Goal: Ask a question: Seek information or help from site administrators or community

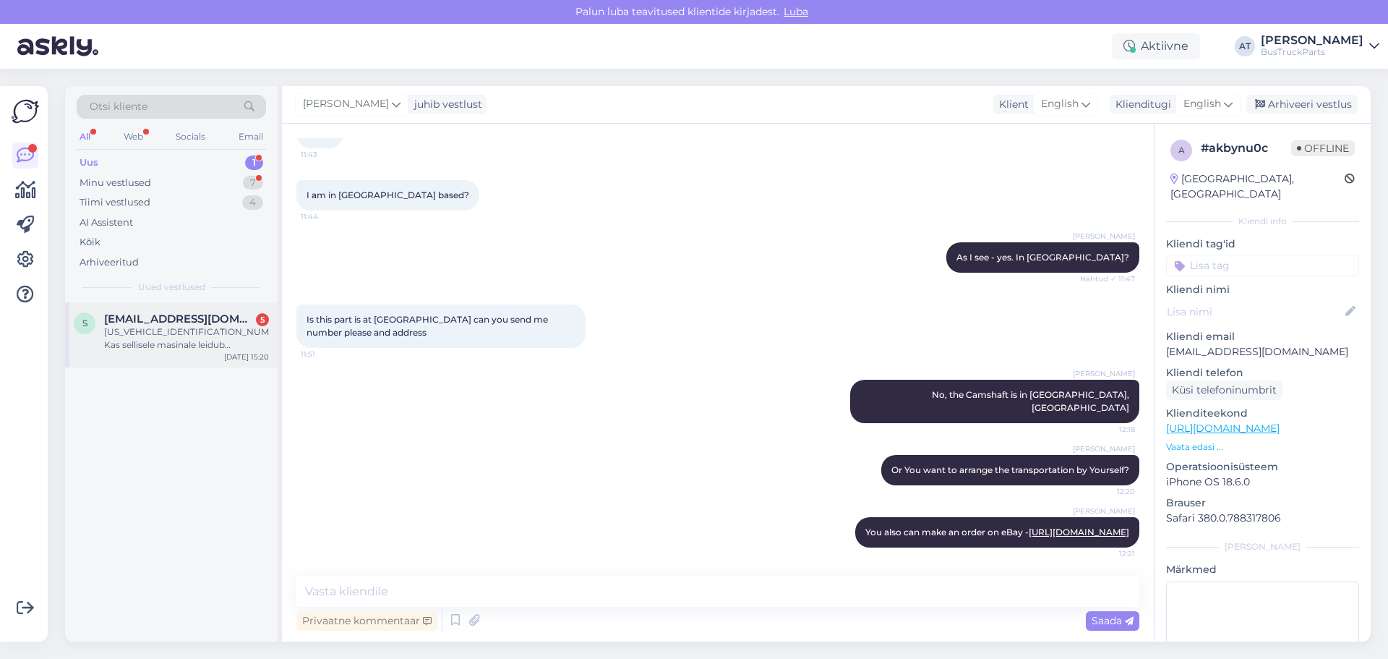
click at [189, 328] on div "WDB67414515303023 Kas sellisele masinale leidub juhtvarrast" at bounding box center [186, 338] width 165 height 26
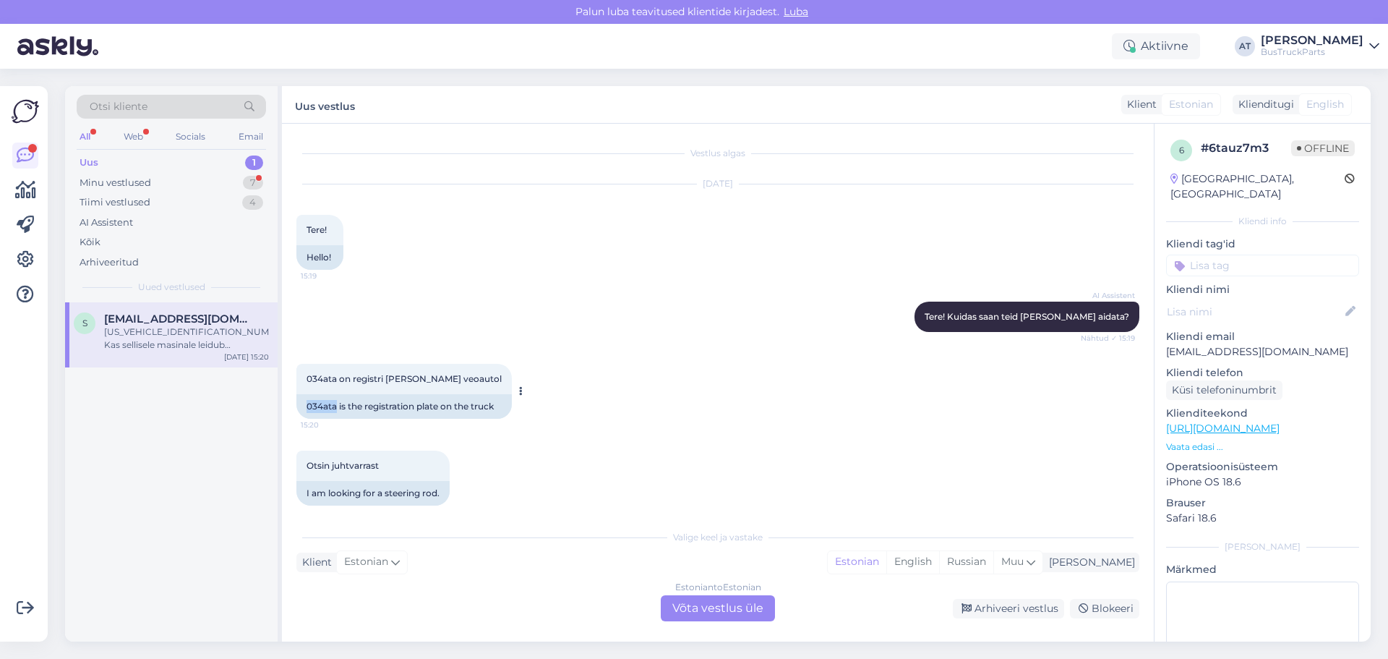
drag, startPoint x: 333, startPoint y: 406, endPoint x: 301, endPoint y: 401, distance: 32.8
click at [301, 401] on div "034ata is the registration plate on the truck" at bounding box center [403, 406] width 215 height 25
copy div "034ata"
drag, startPoint x: 386, startPoint y: 492, endPoint x: 440, endPoint y: 493, distance: 53.5
click at [440, 493] on div "I am looking for a steering rod." at bounding box center [372, 493] width 153 height 25
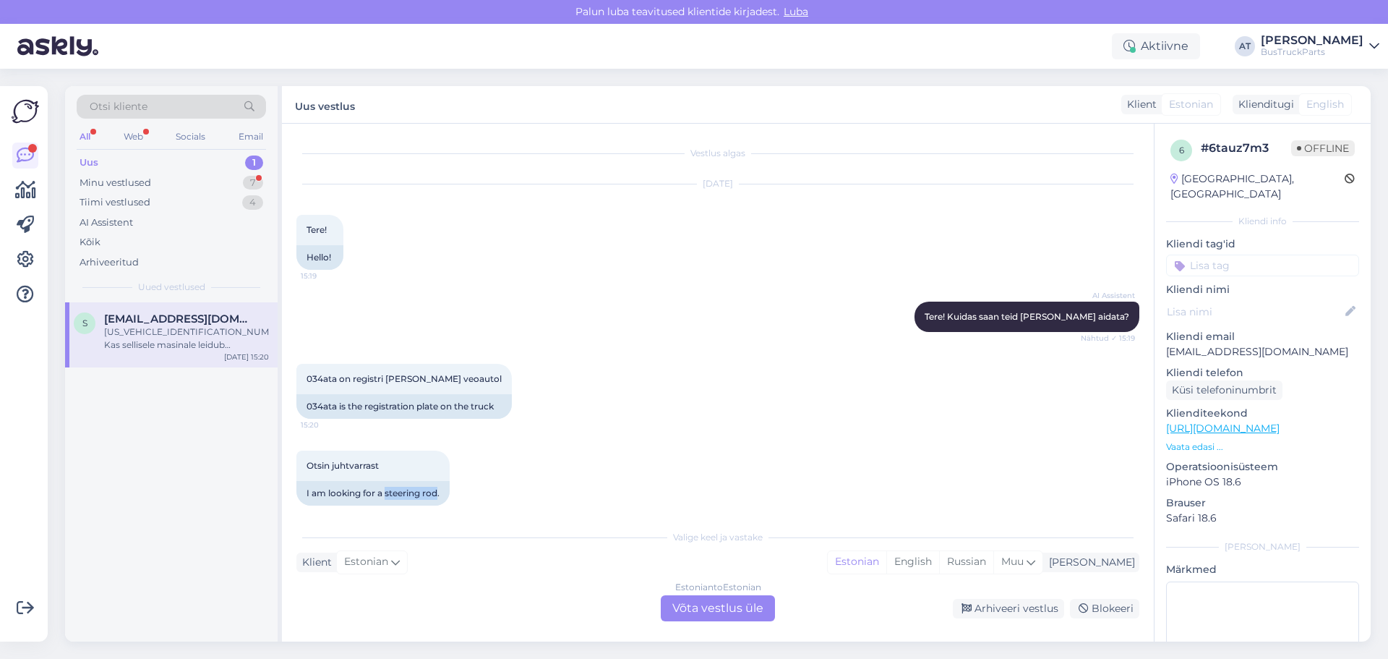
copy div "steering rod"
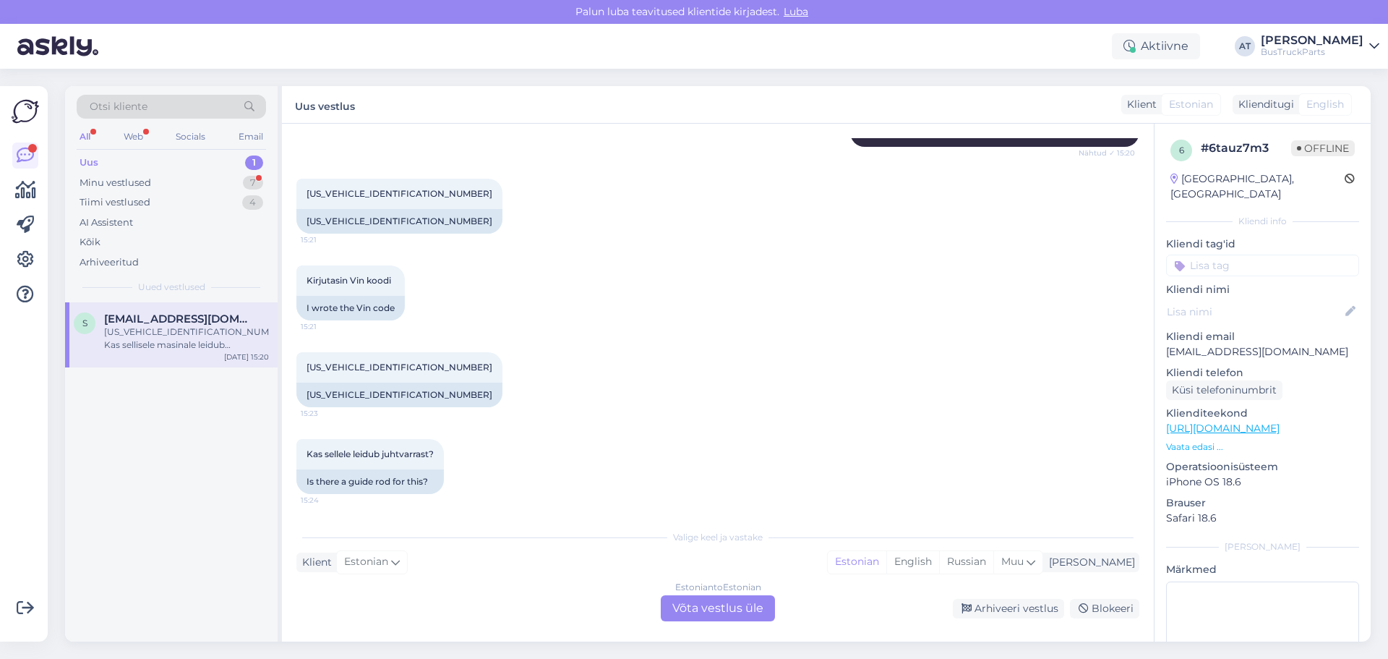
scroll to position [573, 0]
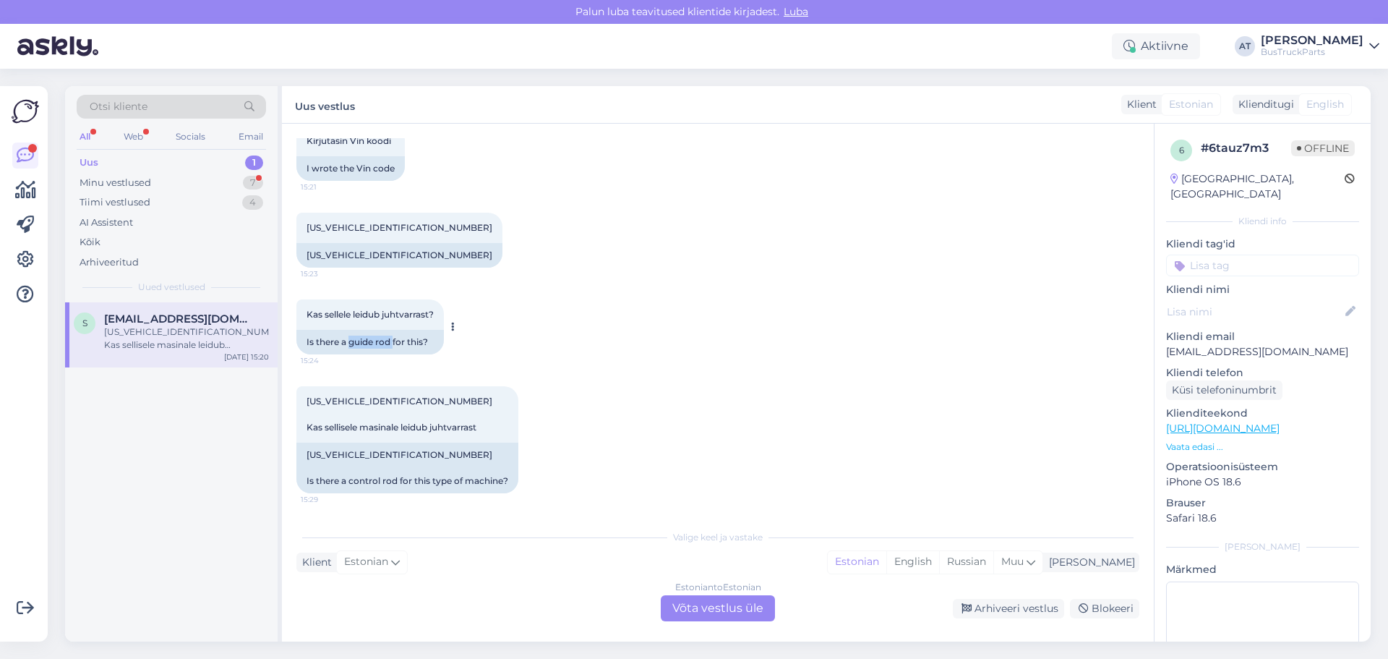
drag, startPoint x: 349, startPoint y: 346, endPoint x: 393, endPoint y: 341, distance: 44.4
click at [393, 341] on div "Is there a guide rod for this?" at bounding box center [369, 342] width 147 height 25
copy div "guide rod"
drag, startPoint x: 399, startPoint y: 481, endPoint x: 351, endPoint y: 482, distance: 47.7
click at [351, 482] on div "WDB67414515303023 Is there a control rod for this type of machine?" at bounding box center [407, 467] width 222 height 51
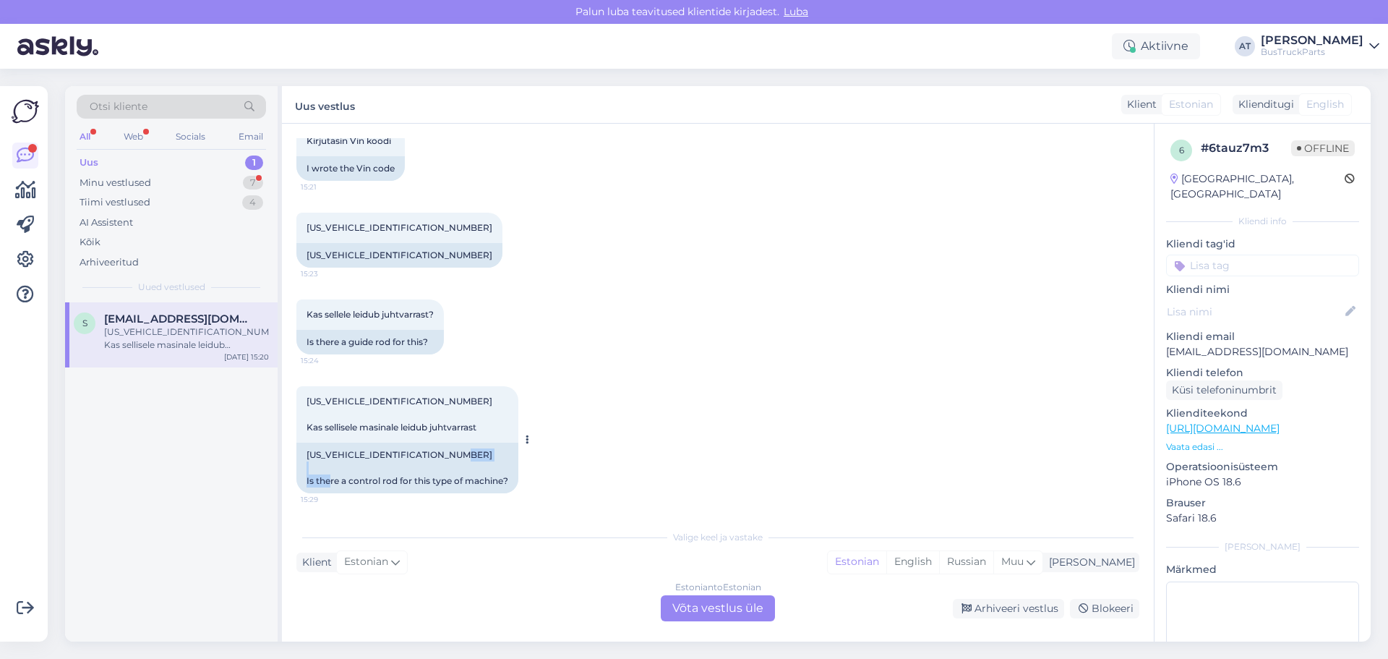
copy div "control rod"
click at [703, 607] on div "Estonian to Estonian Võta vestlus üle" at bounding box center [718, 608] width 114 height 26
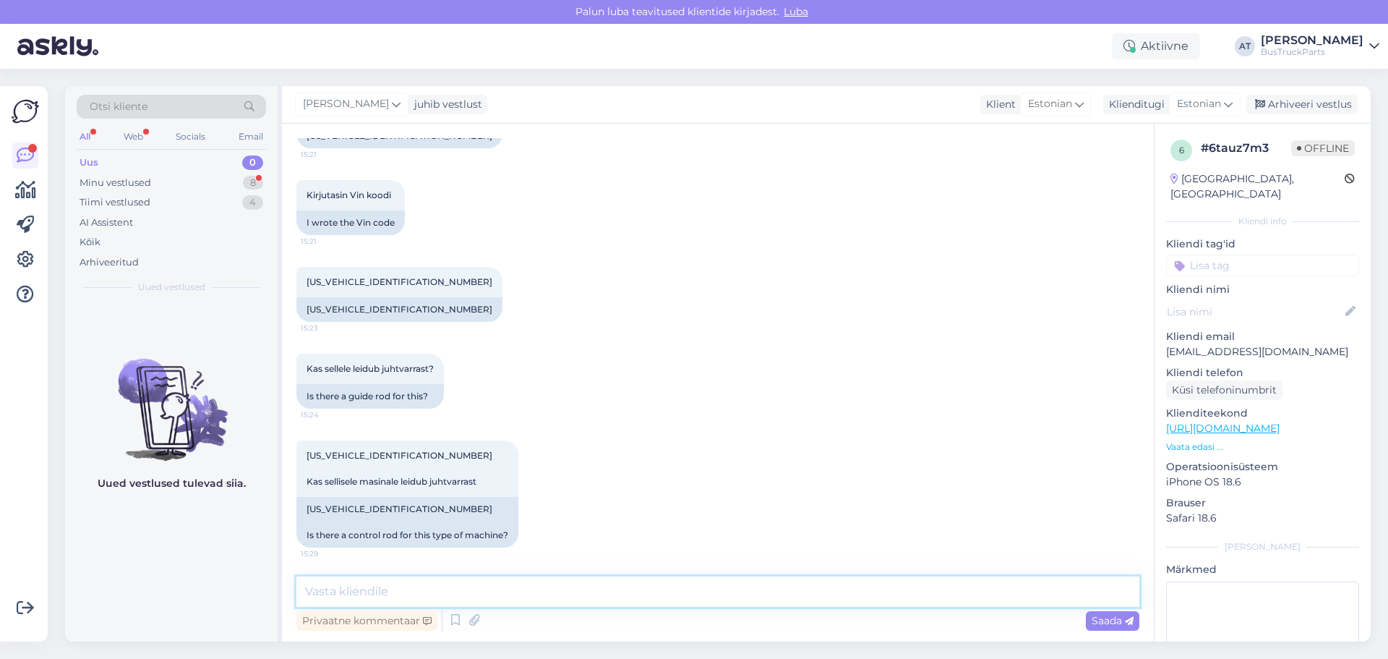
drag, startPoint x: 703, startPoint y: 591, endPoint x: 704, endPoint y: 599, distance: 7.4
click at [704, 599] on textarea at bounding box center [717, 591] width 843 height 30
type textarea "Do You have original number?"
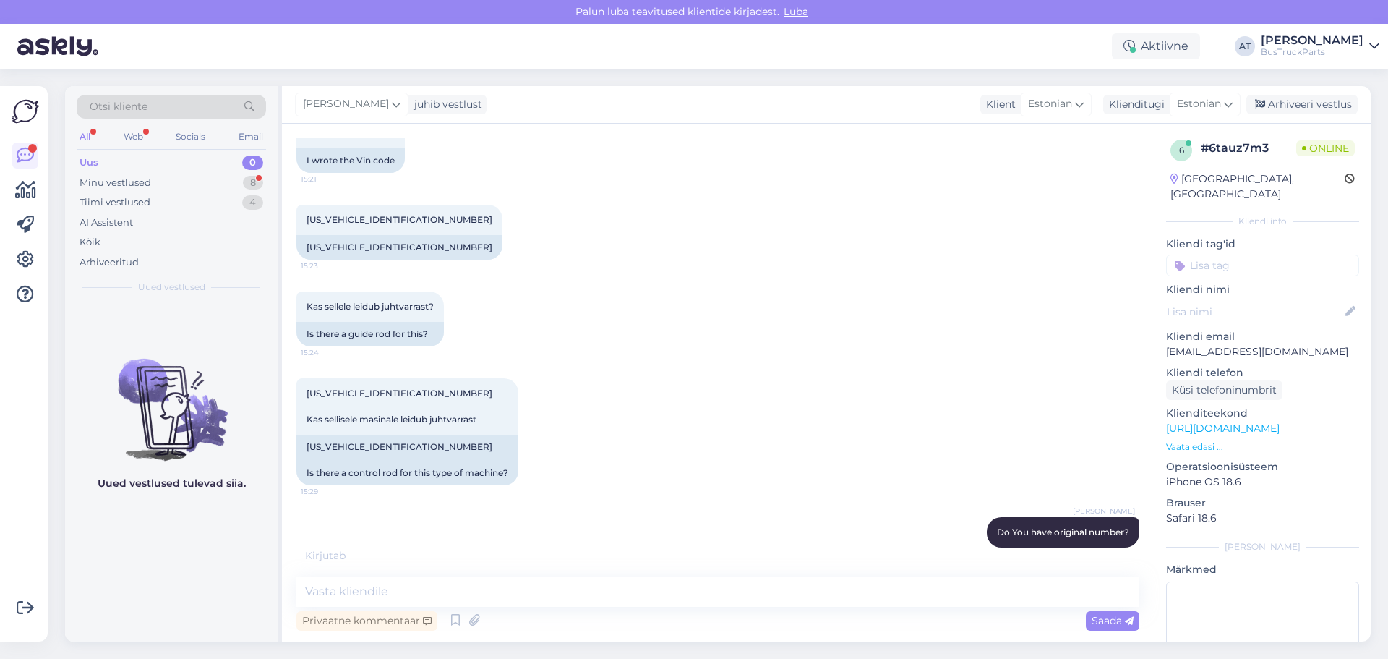
scroll to position [643, 0]
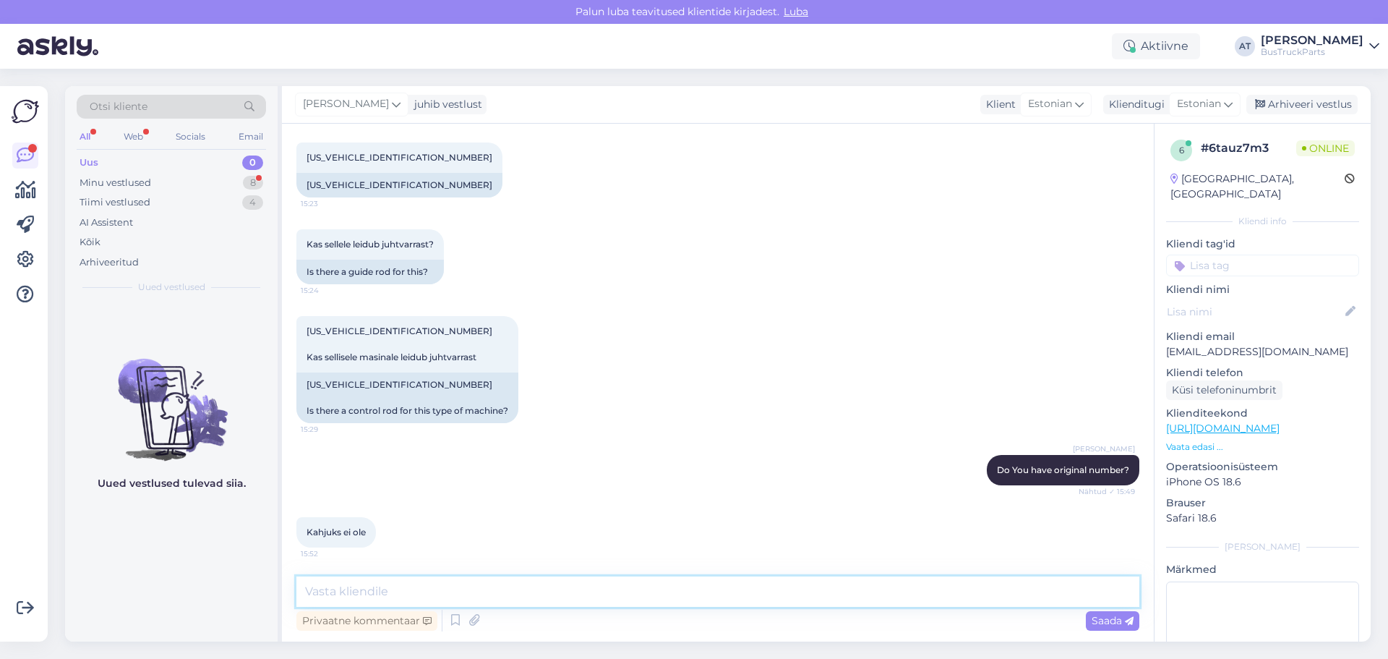
click at [692, 604] on textarea at bounding box center [717, 591] width 843 height 30
click at [707, 591] on textarea at bounding box center [717, 591] width 843 height 30
type textarea "See on mikrobuss Teil`?"
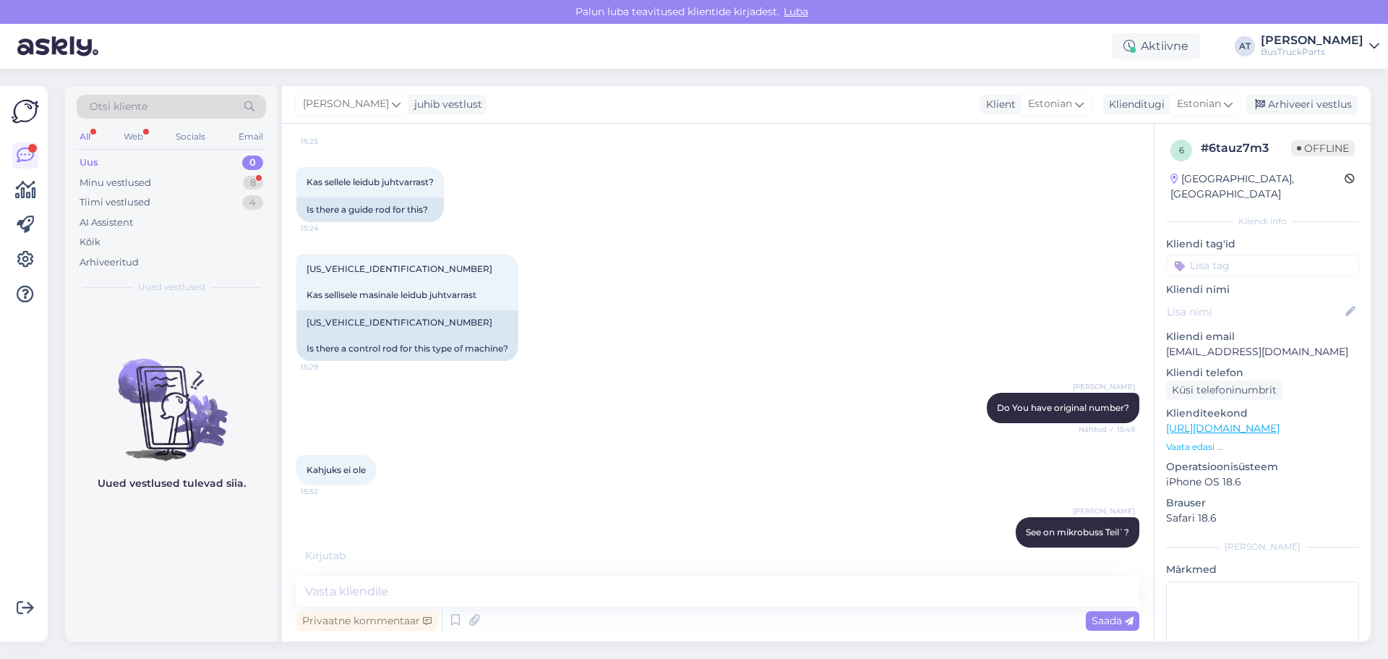
scroll to position [768, 0]
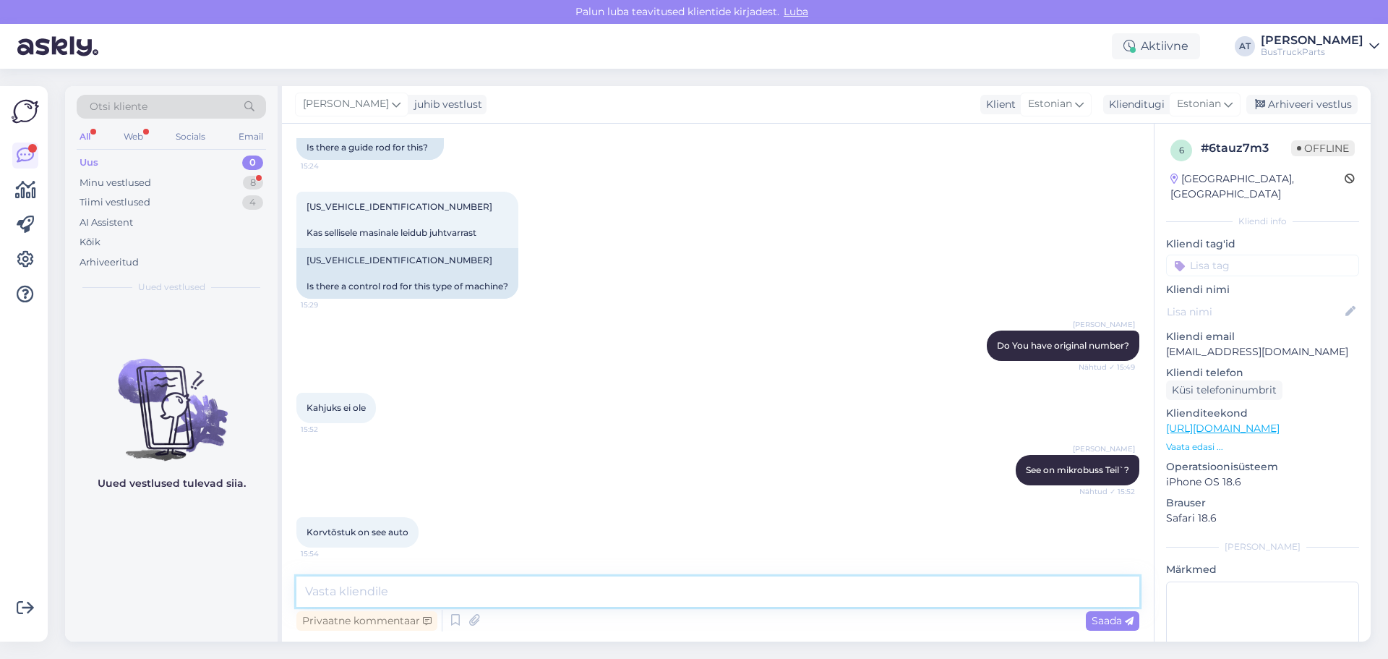
click at [647, 590] on textarea at bounding box center [717, 591] width 843 height 30
click at [648, 586] on textarea at bounding box center [717, 591] width 843 height 30
click at [341, 531] on span "Korvtõstuk on see auto" at bounding box center [358, 531] width 102 height 11
copy span "Korvtõstuk"
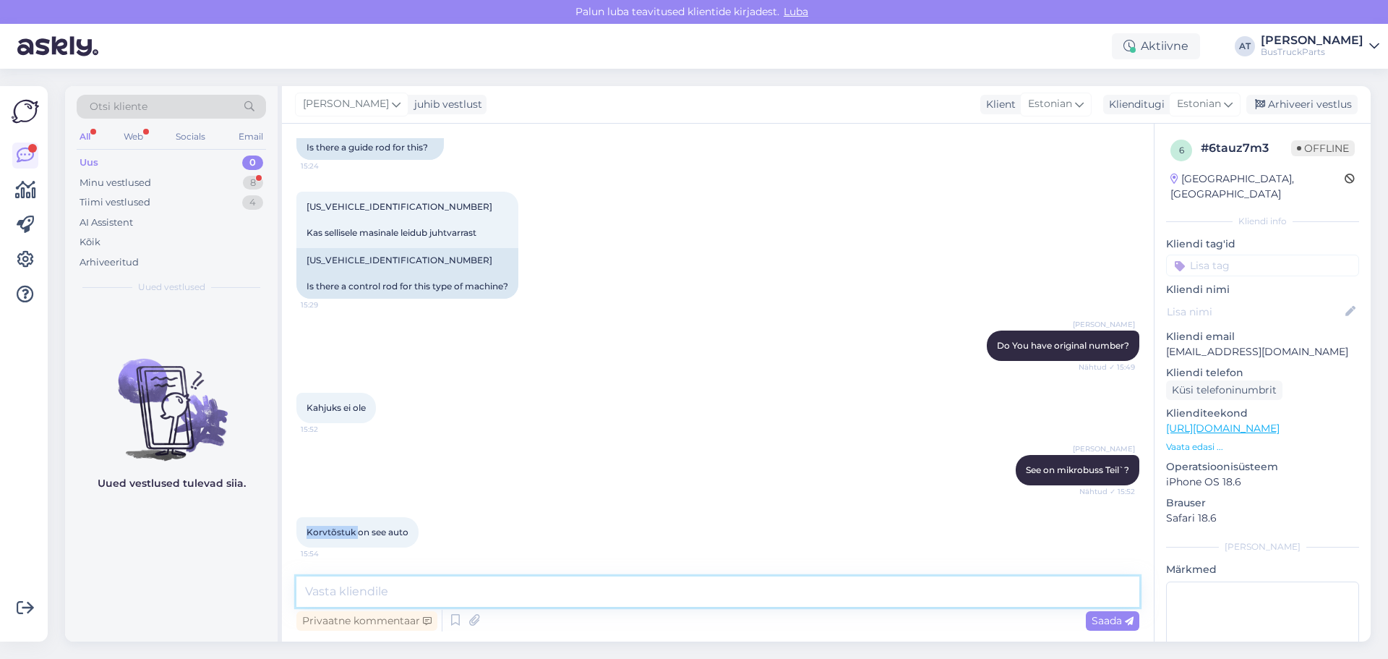
click at [586, 589] on textarea at bounding box center [717, 591] width 843 height 30
click at [335, 533] on span "Korvtõstuk on see auto" at bounding box center [358, 531] width 102 height 11
copy span "Korvtõstuk"
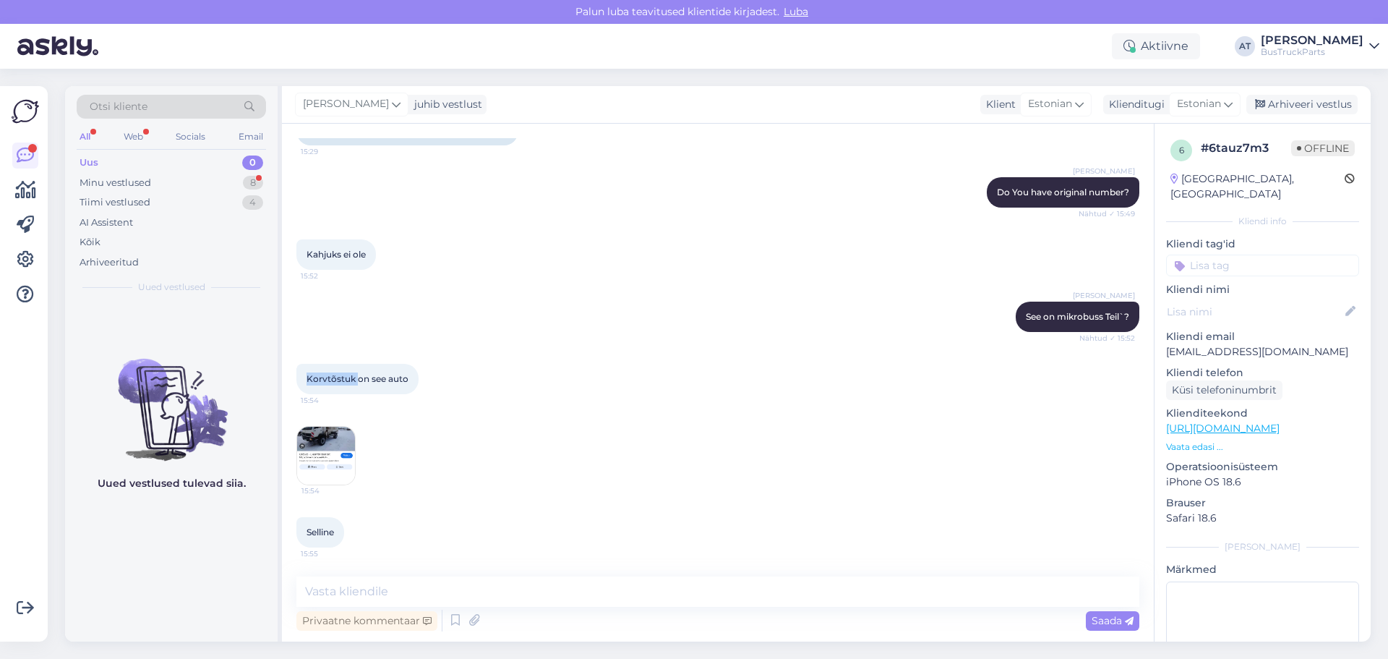
click at [320, 443] on img at bounding box center [326, 456] width 58 height 58
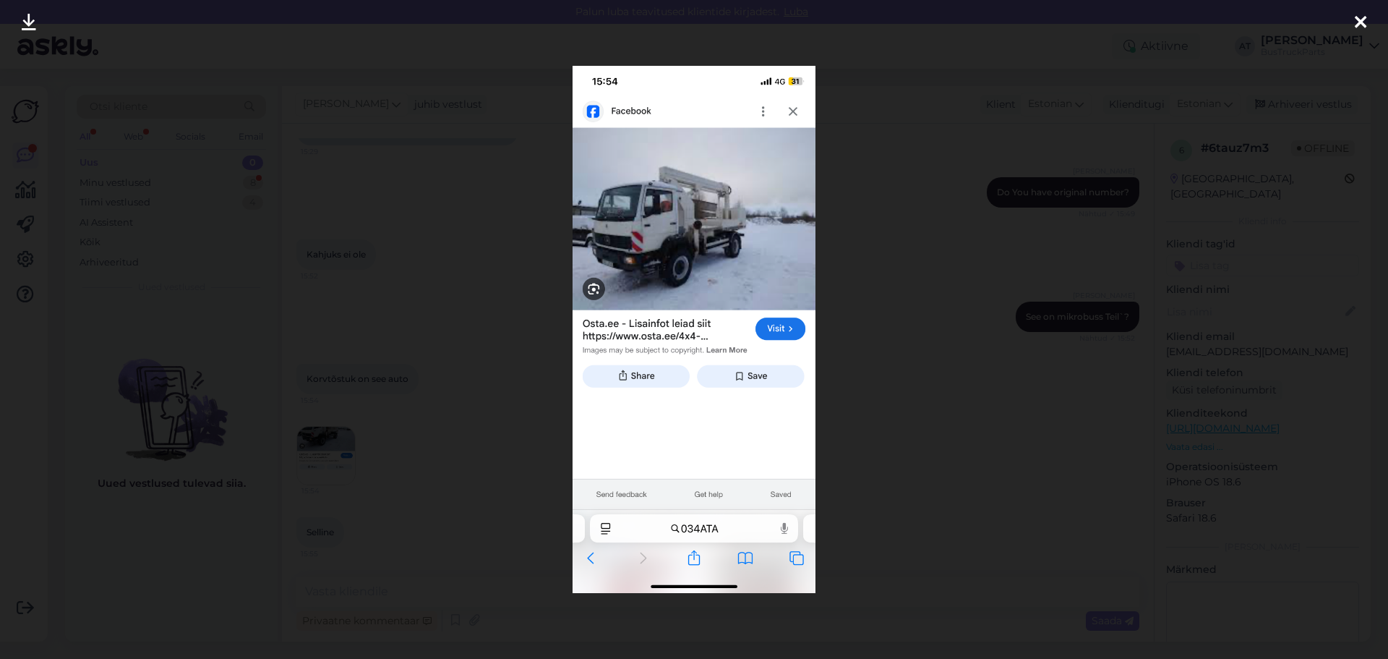
click at [843, 416] on div at bounding box center [694, 329] width 1388 height 659
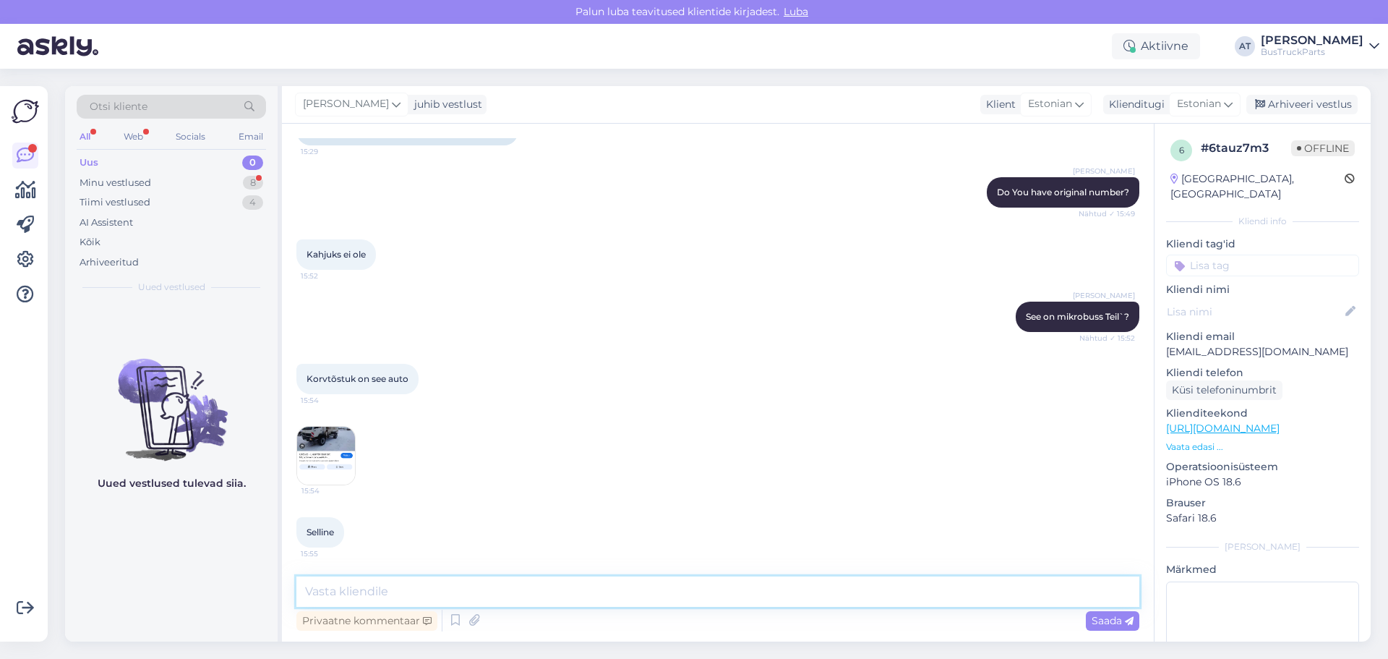
click at [533, 601] on textarea at bounding box center [717, 591] width 843 height 30
click at [486, 608] on div "Privaatne kommentaar Saada" at bounding box center [717, 620] width 843 height 27
click at [482, 595] on textarea "Okay. Leidsin jah ..." at bounding box center [717, 591] width 843 height 30
paste textarea "1987"
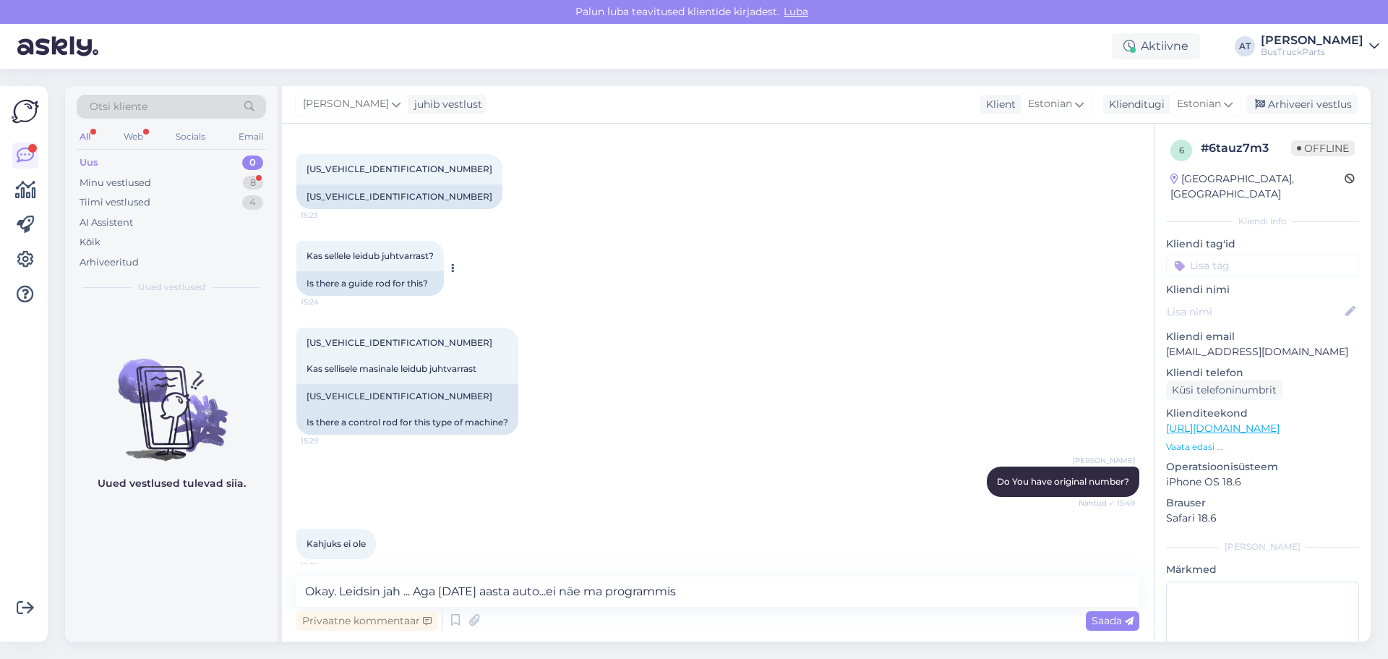
click at [407, 258] on span "Kas sellele leidub juhtvarrast?" at bounding box center [370, 255] width 127 height 11
copy span "juhtvarrast"
click at [750, 586] on textarea "Okay. Leidsin jah ... Aga 1987 aasta auto...ei näe ma programmis" at bounding box center [717, 591] width 843 height 30
type textarea "Okay. Leidsin jah ... Aga 1987 aasta auto...ei näe ma programmis sellist ..."
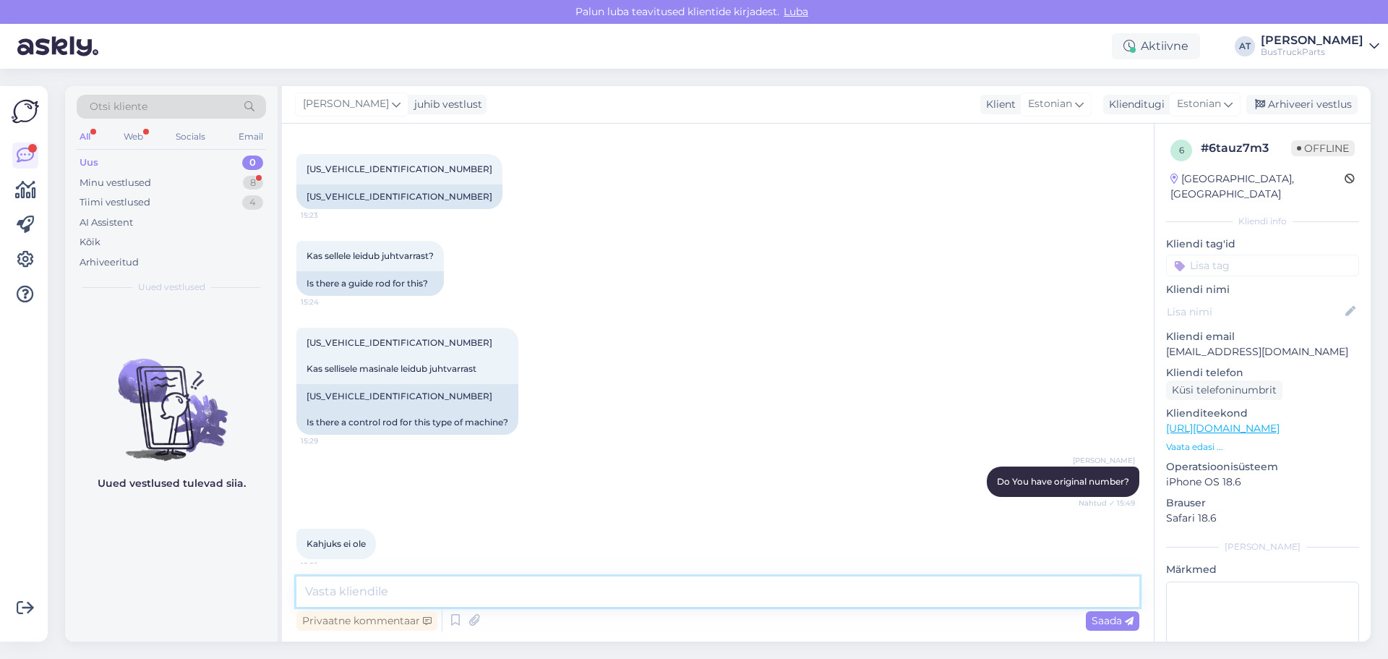
scroll to position [996, 0]
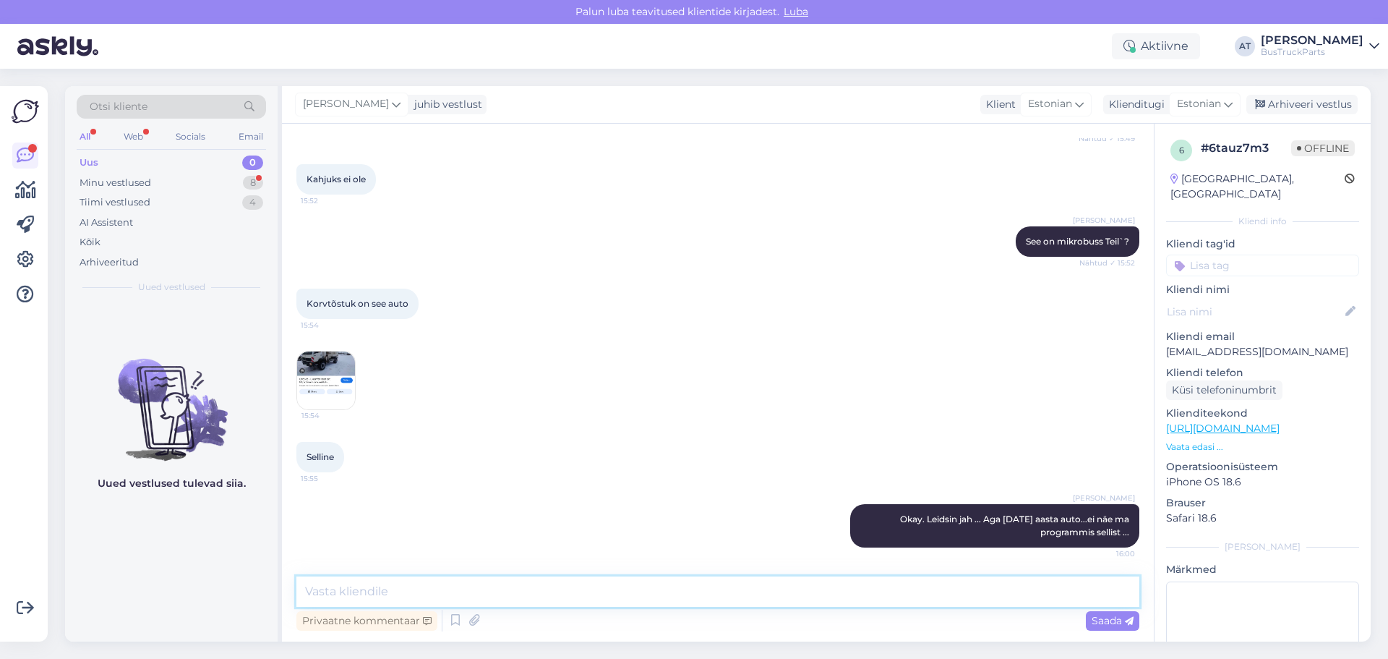
click at [743, 586] on textarea at bounding box center [717, 591] width 843 height 30
type textarea "Proovin veel otsida. Kirjutan Teile tulesusest"
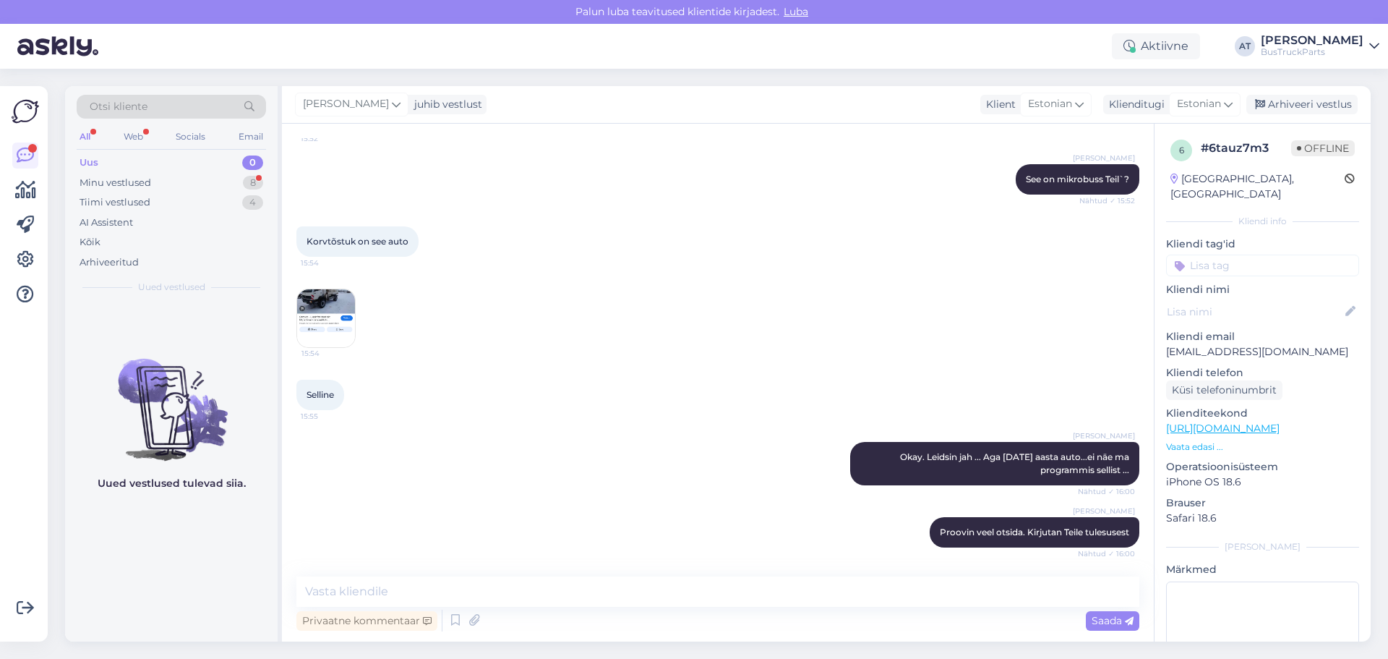
scroll to position [1121, 0]
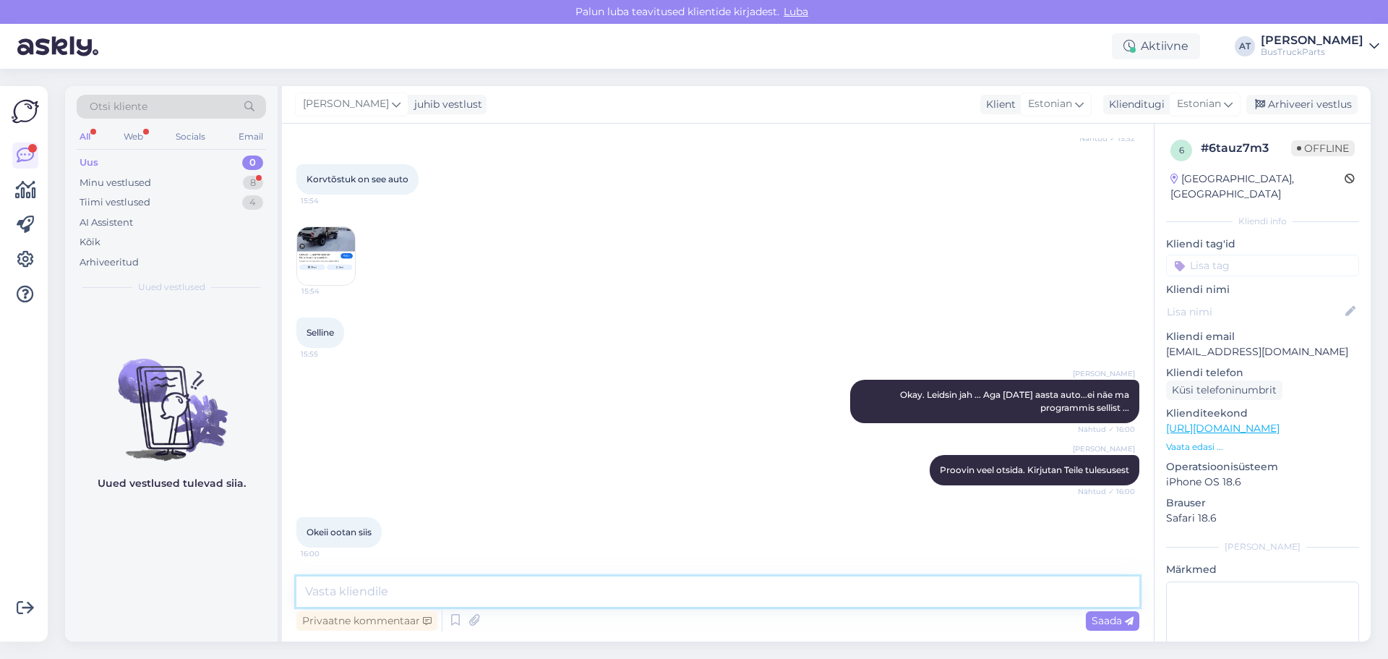
click at [629, 595] on textarea at bounding box center [717, 591] width 843 height 30
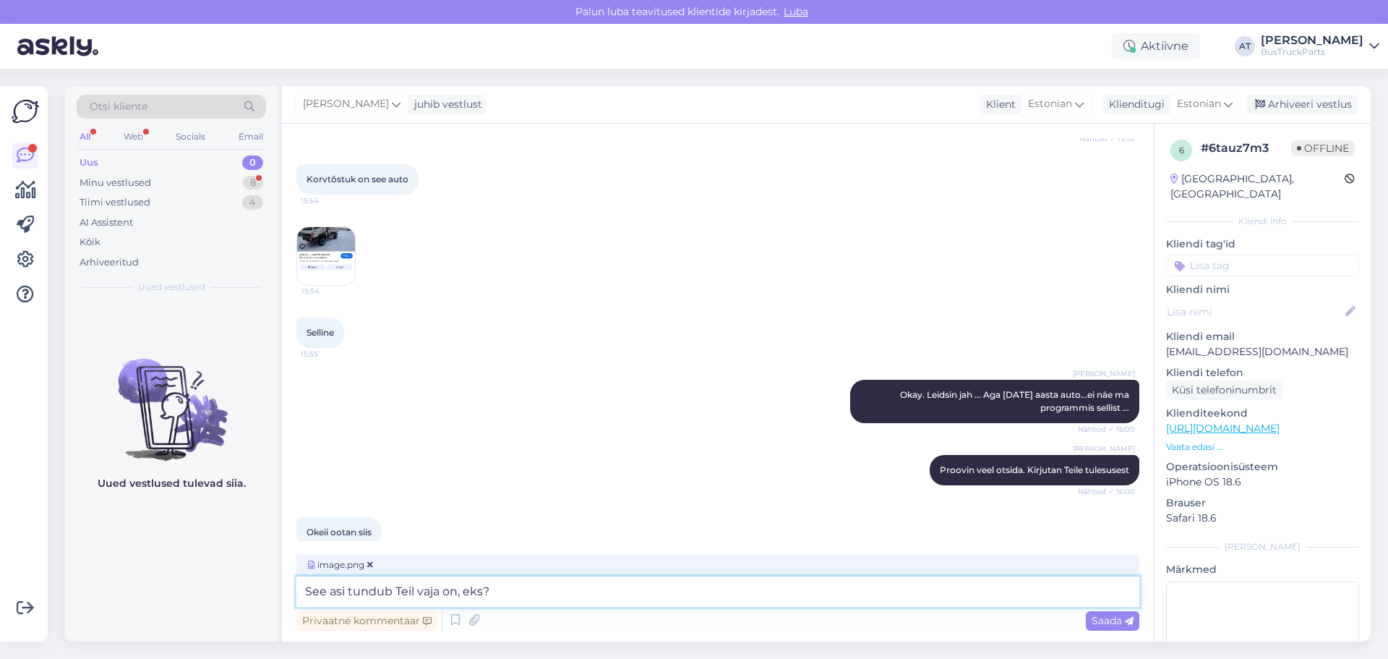
scroll to position [1136, 0]
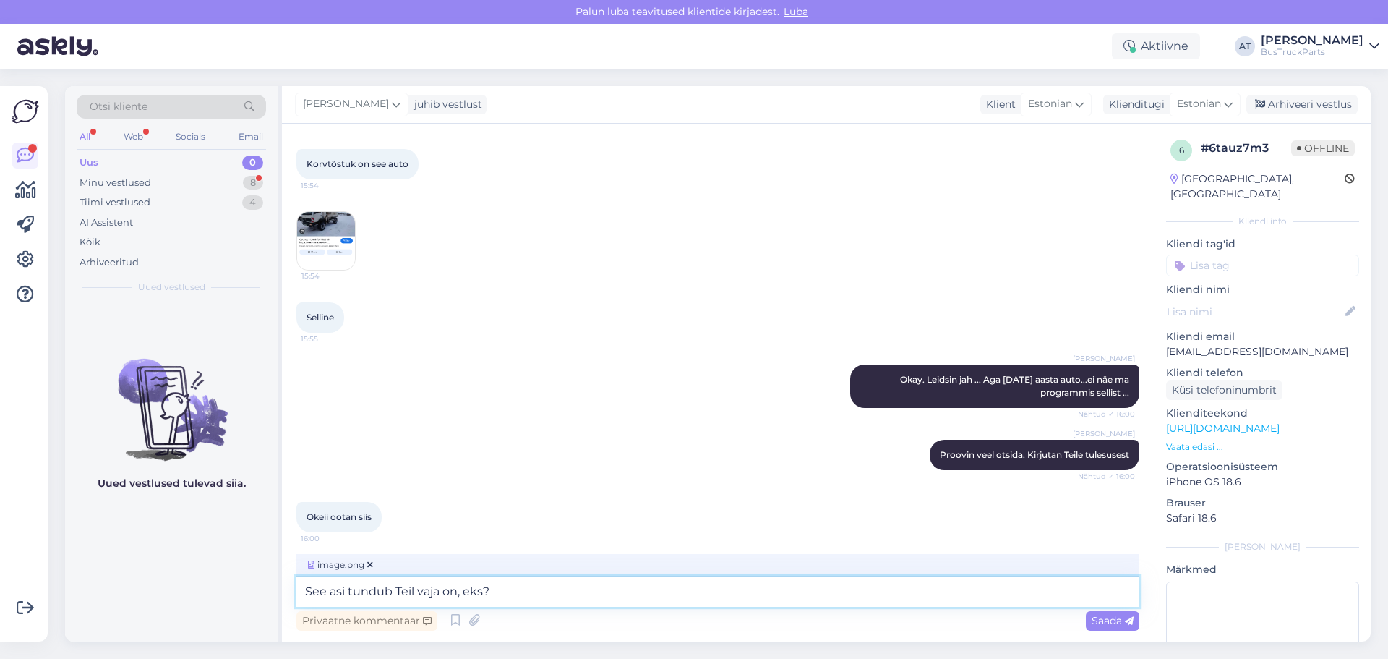
click at [489, 591] on textarea "See asi tundub Teil vaja on, eks?" at bounding box center [717, 591] width 843 height 30
click at [484, 588] on textarea "See asi tundub Teil vaja on, eks?" at bounding box center [717, 591] width 843 height 30
type textarea "See asi tundub Teil vaja on, jah?"
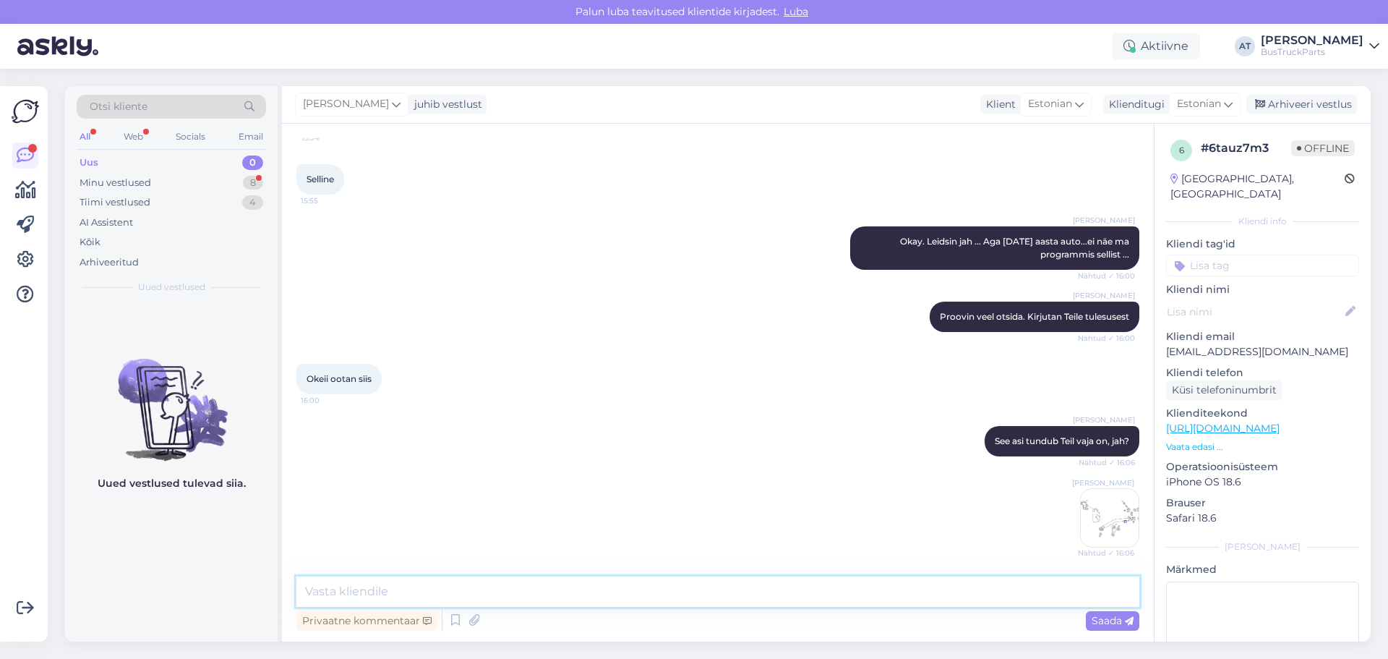
scroll to position [1336, 0]
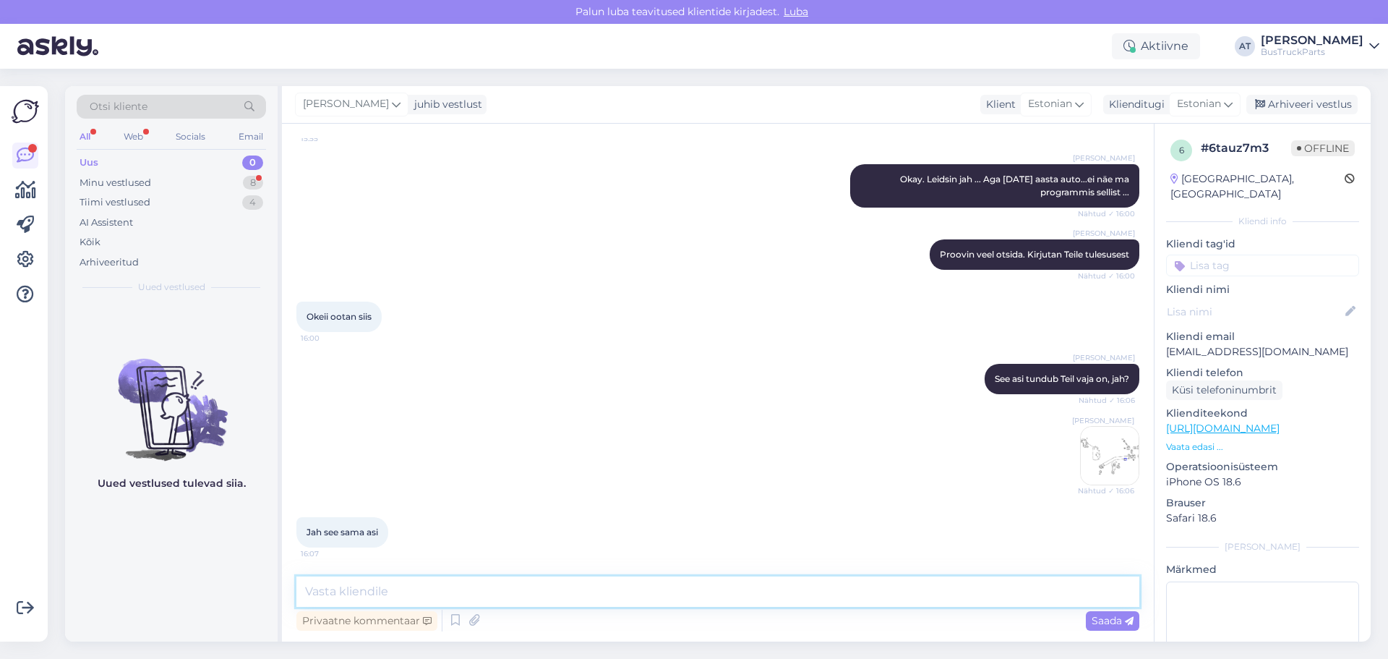
click at [364, 588] on textarea at bounding box center [717, 591] width 843 height 30
click at [405, 586] on textarea at bounding box center [717, 591] width 843 height 30
type textarea "Kahjuks, meil pole pakkuda. Vabandust :("
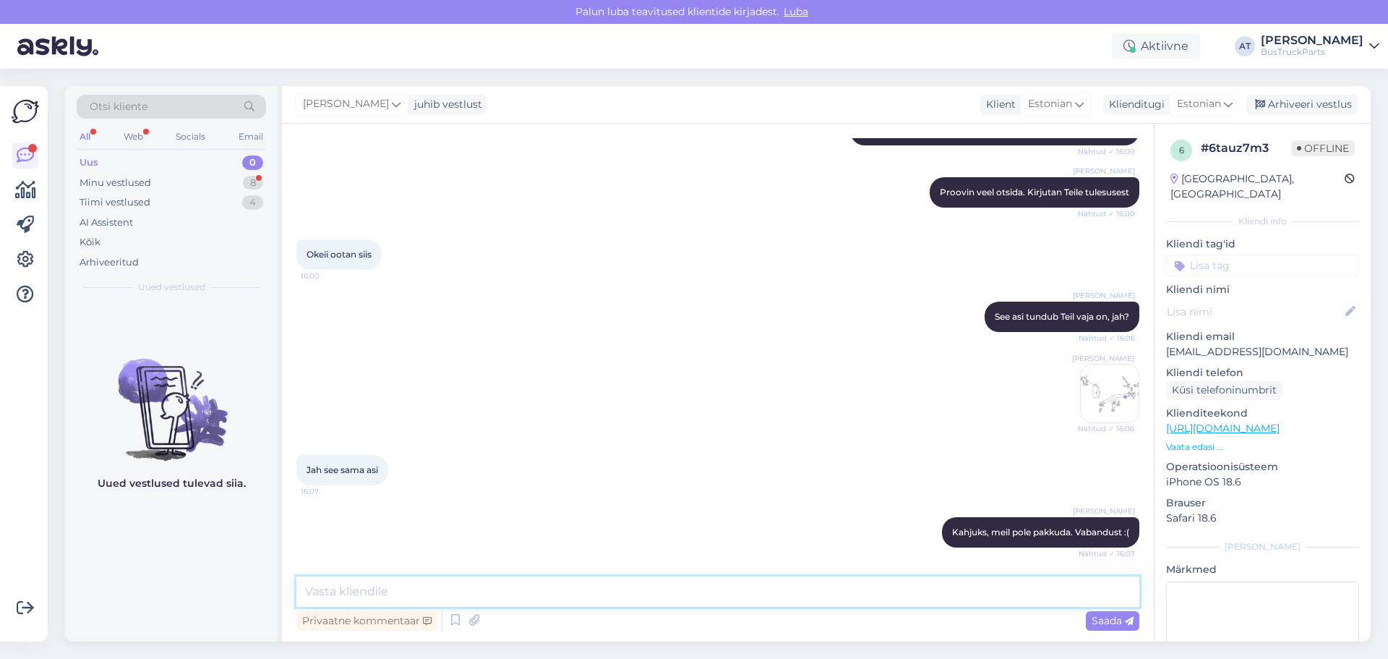
scroll to position [1523, 0]
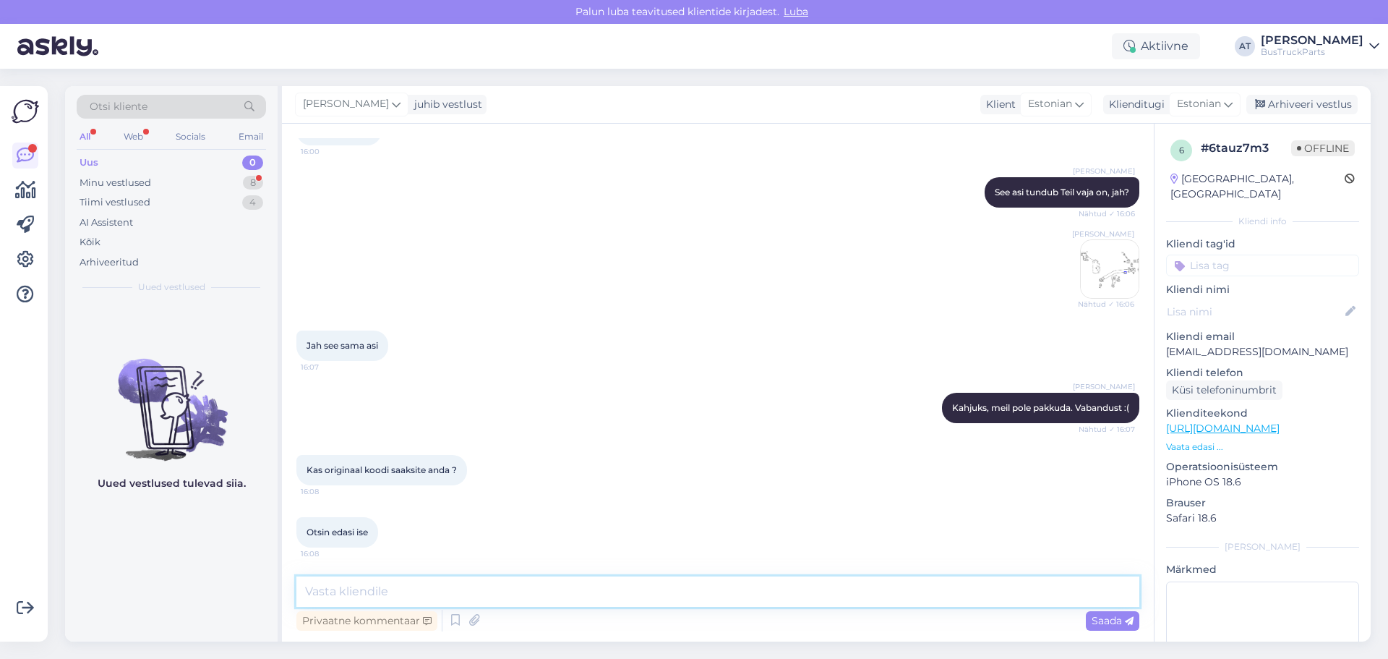
click at [412, 587] on textarea at bounding box center [717, 591] width 843 height 30
click at [401, 588] on textarea at bounding box center [717, 591] width 843 height 30
type textarea "K"
drag, startPoint x: 610, startPoint y: 587, endPoint x: 281, endPoint y: 594, distance: 329.0
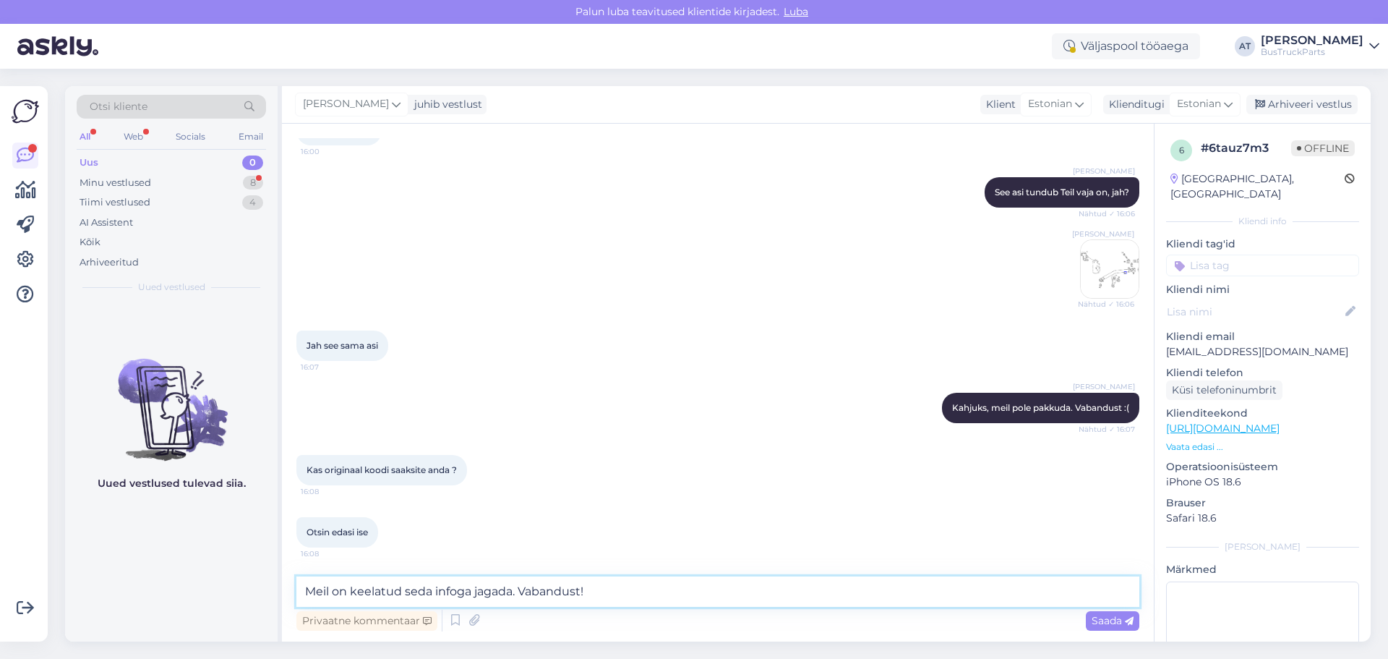
click at [281, 594] on div "Otsi kliente All Web Socials Email Uus 0 Minu vestlused 8 Tiimi vestlused 4 AI …" at bounding box center [718, 363] width 1306 height 555
click at [415, 594] on textarea "Meil on keelatud seda infoga jagada. Vabandust!" at bounding box center [717, 591] width 843 height 30
click at [414, 594] on textarea "Meil on keelatud seda infoga jagada. Vabandust!" at bounding box center [717, 591] width 843 height 30
drag, startPoint x: 643, startPoint y: 594, endPoint x: 296, endPoint y: 594, distance: 347.7
click at [296, 594] on div "Vestlus algas Aug 11 2025 Tere! 15:19 Hello! AI Assistent Tere! Kuidas saan tei…" at bounding box center [718, 383] width 872 height 518
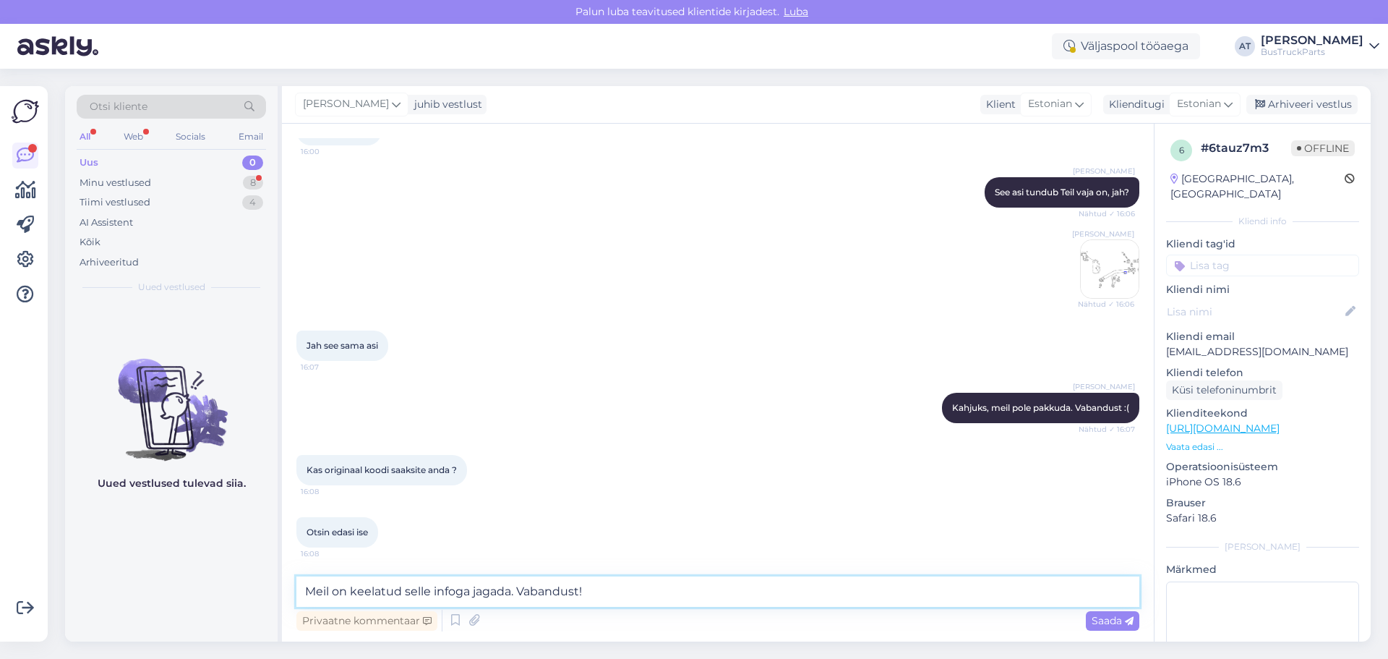
type textarea "Meil on keelatud selle infoga jagada. Vabandust!"
drag, startPoint x: 1121, startPoint y: 628, endPoint x: 1128, endPoint y: 621, distance: 9.7
click at [1121, 628] on div "Saada" at bounding box center [1112, 621] width 53 height 20
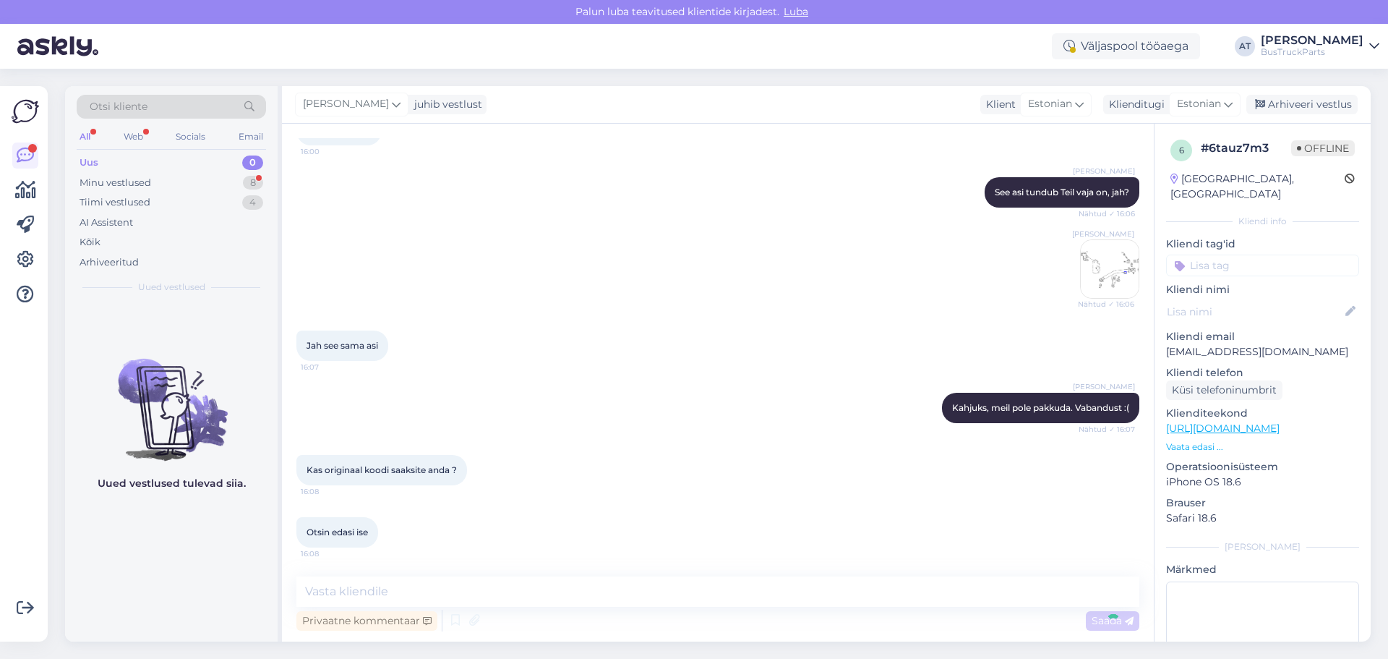
scroll to position [1585, 0]
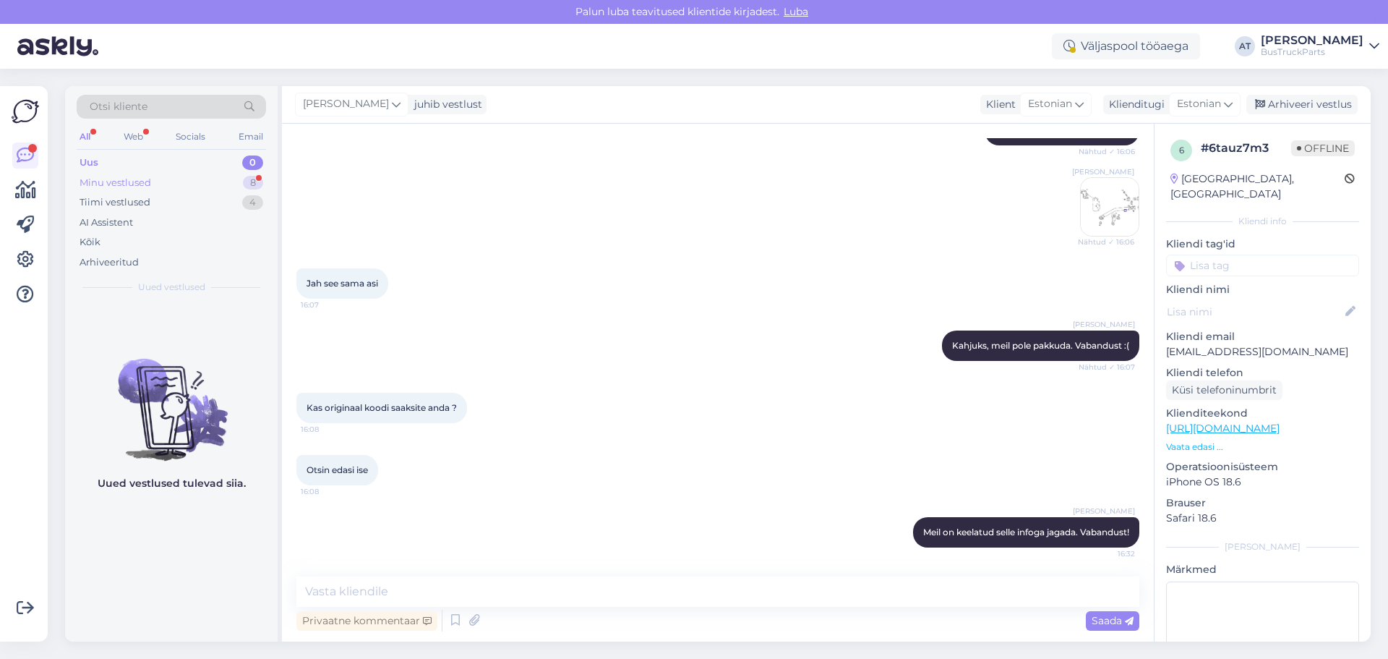
click at [143, 181] on div "Minu vestlused" at bounding box center [116, 183] width 72 height 14
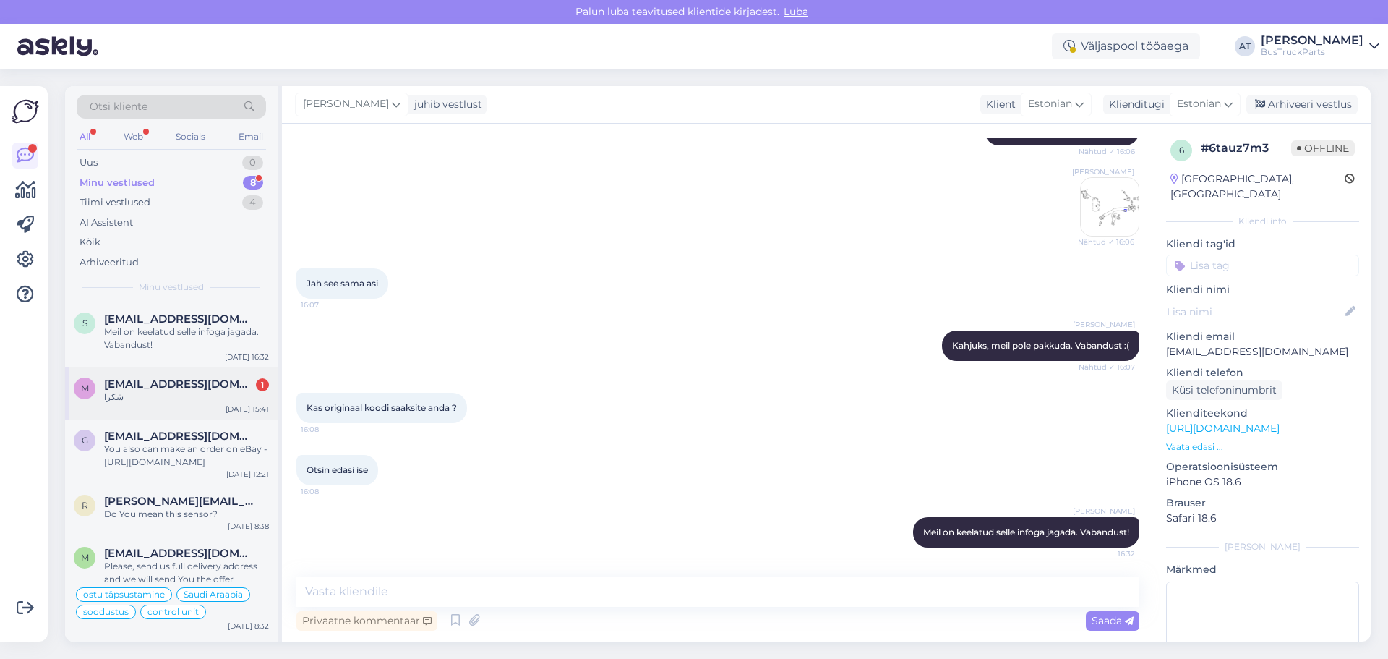
click at [130, 398] on div "شكرا" at bounding box center [186, 396] width 165 height 13
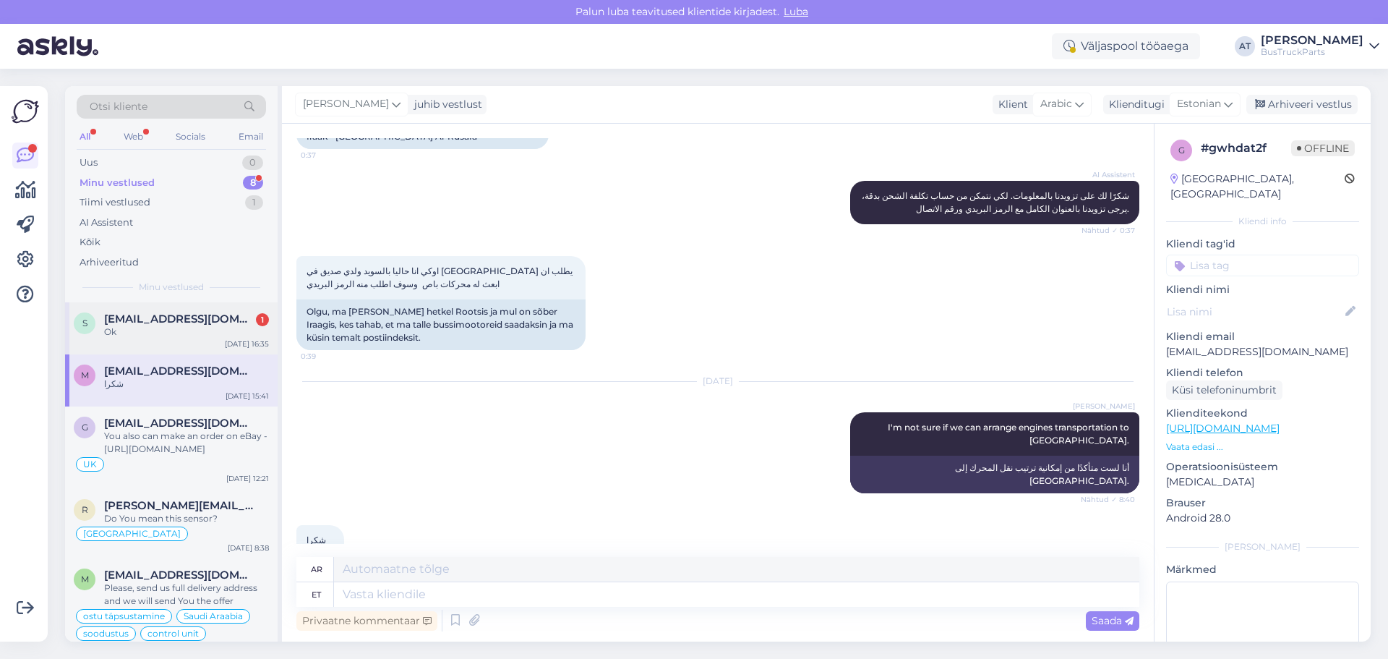
click at [164, 319] on span "seppergo@gmail.com" at bounding box center [179, 318] width 150 height 13
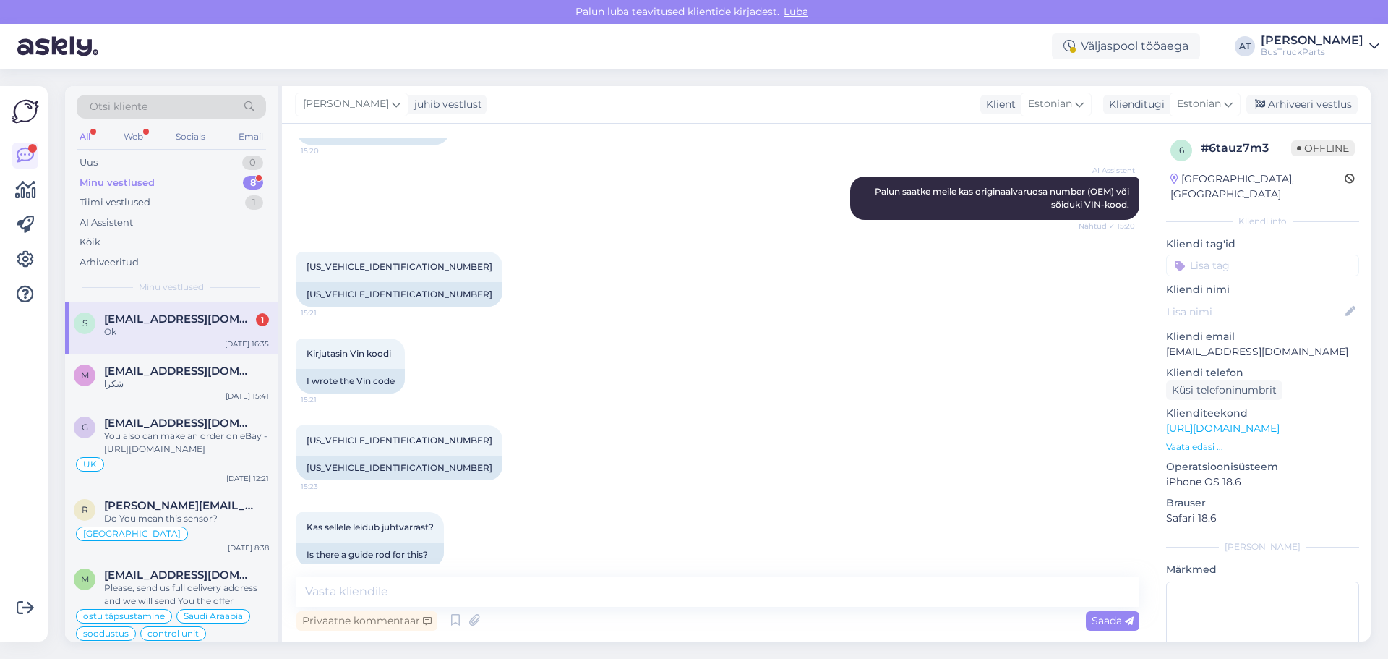
scroll to position [1647, 0]
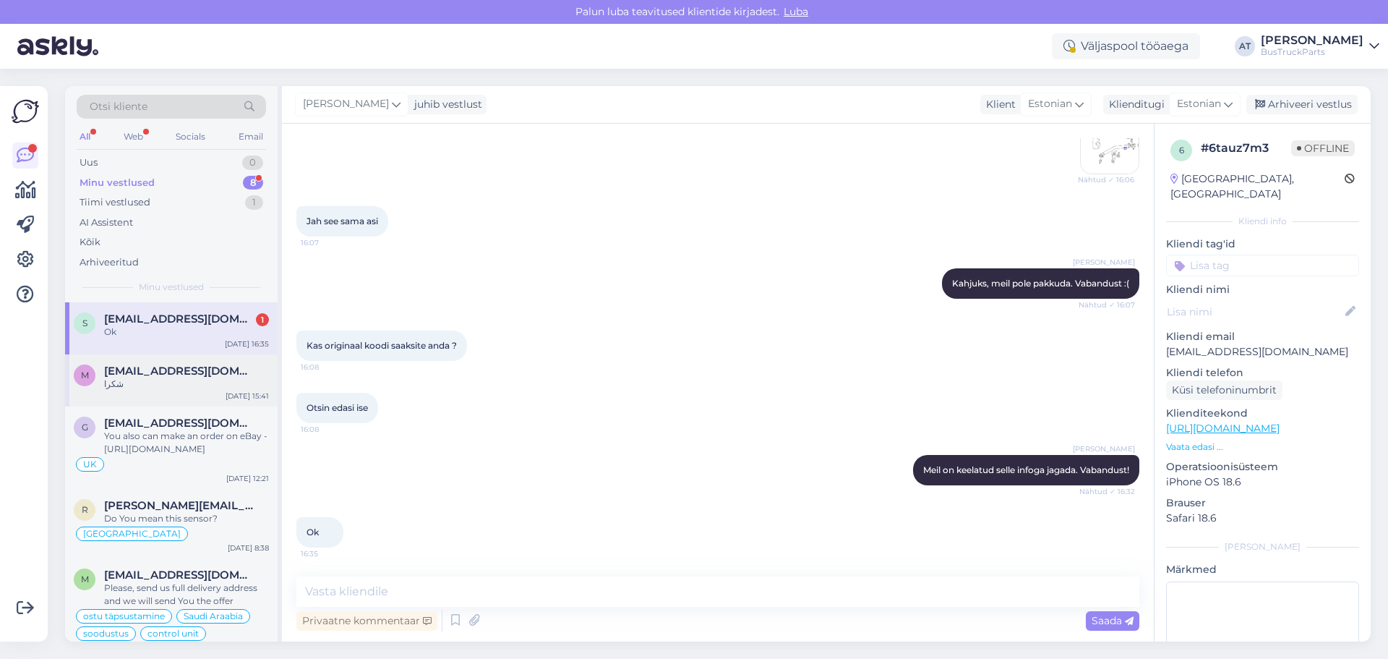
click at [159, 403] on div "m mazen_hussein8@hotmail.com شكرا Aug 11 15:41" at bounding box center [171, 380] width 213 height 52
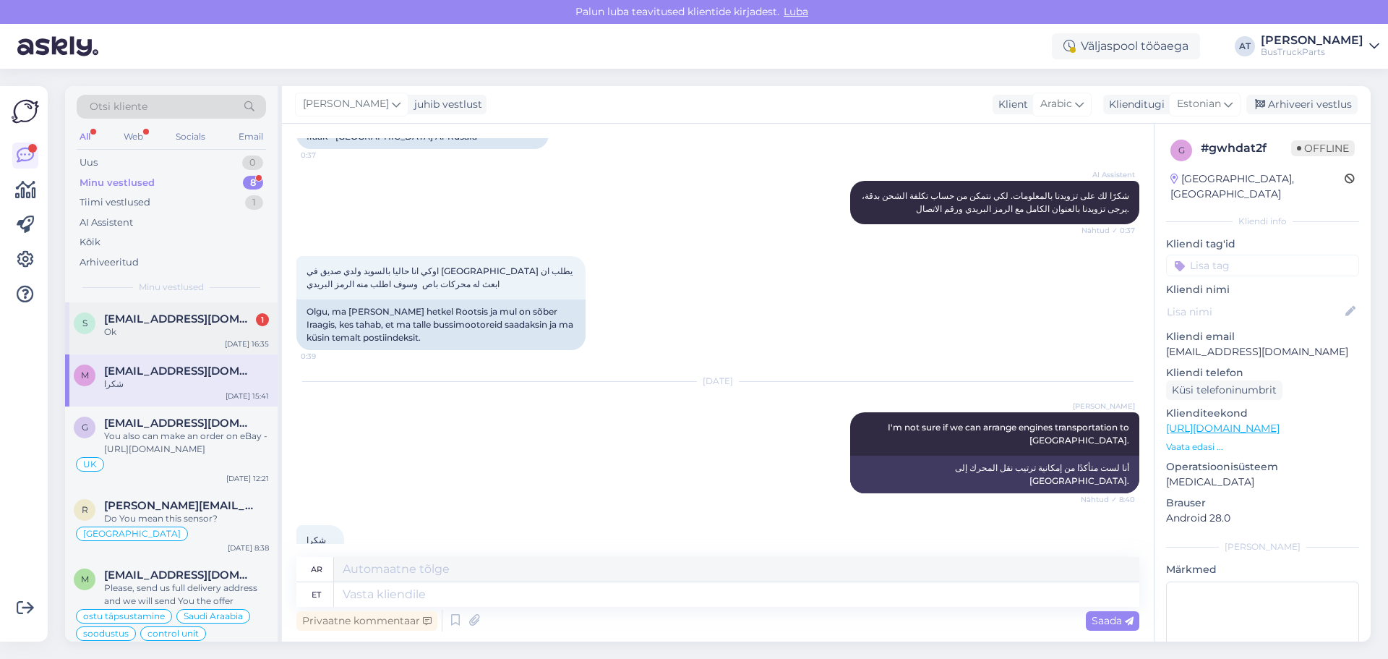
click at [167, 337] on div "Ok" at bounding box center [186, 331] width 165 height 13
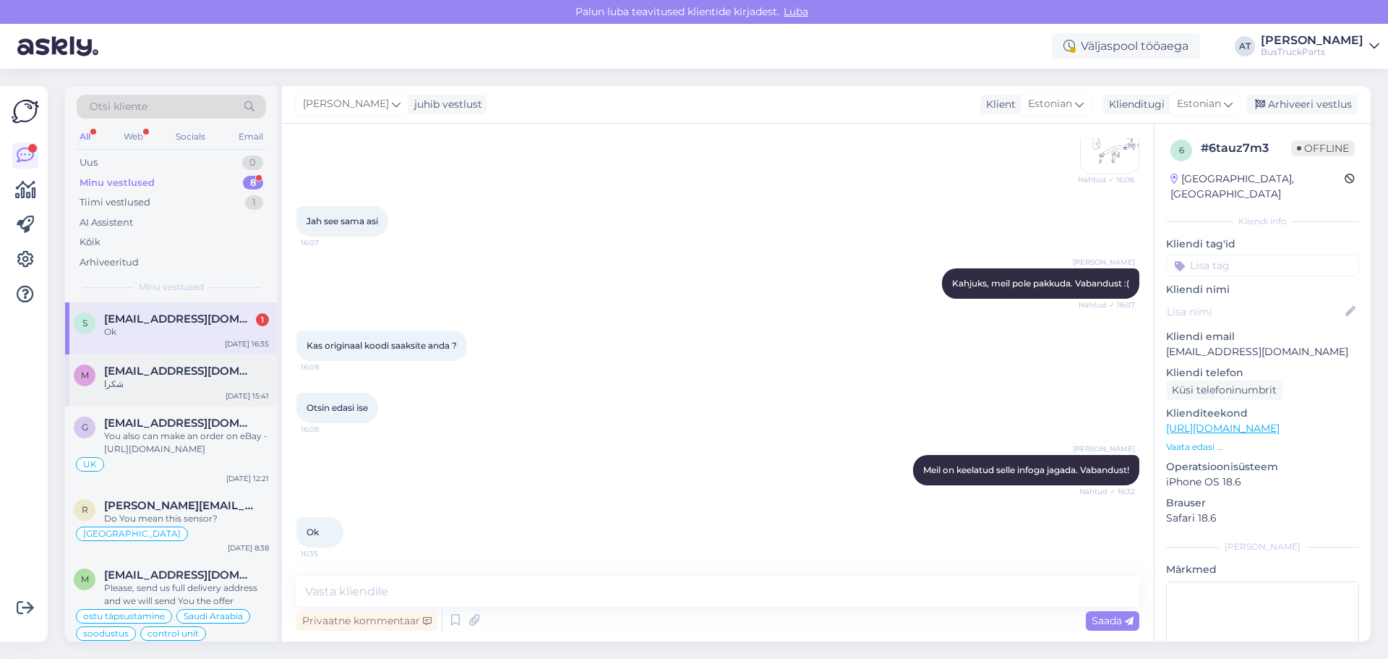
click at [189, 375] on span "mazen_hussein8@hotmail.com" at bounding box center [179, 370] width 150 height 13
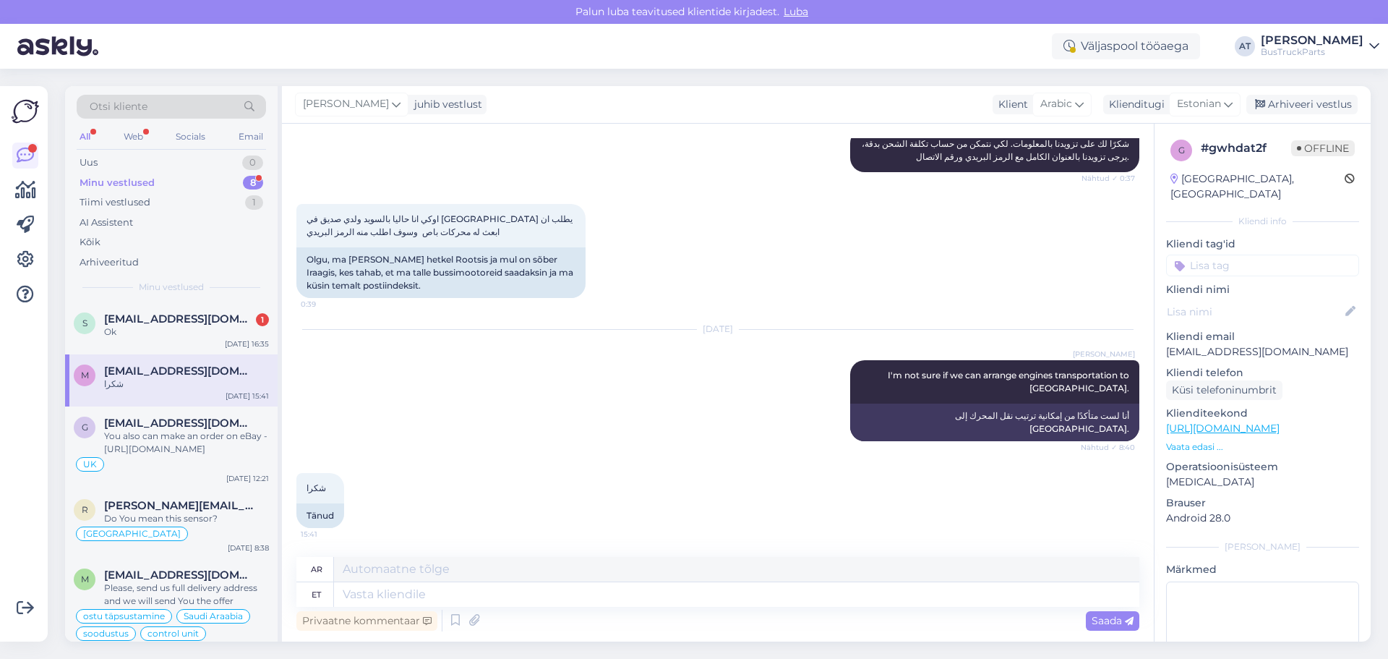
scroll to position [361, 0]
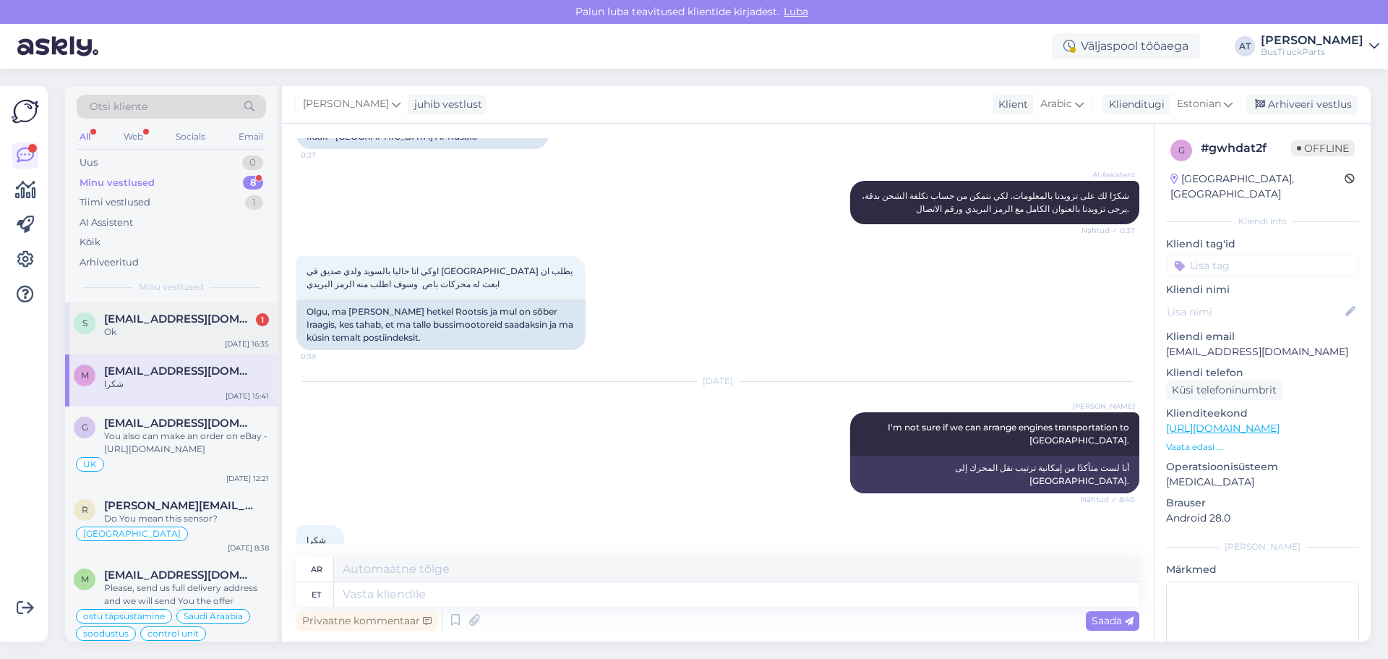
click at [217, 334] on div "Ok" at bounding box center [186, 331] width 165 height 13
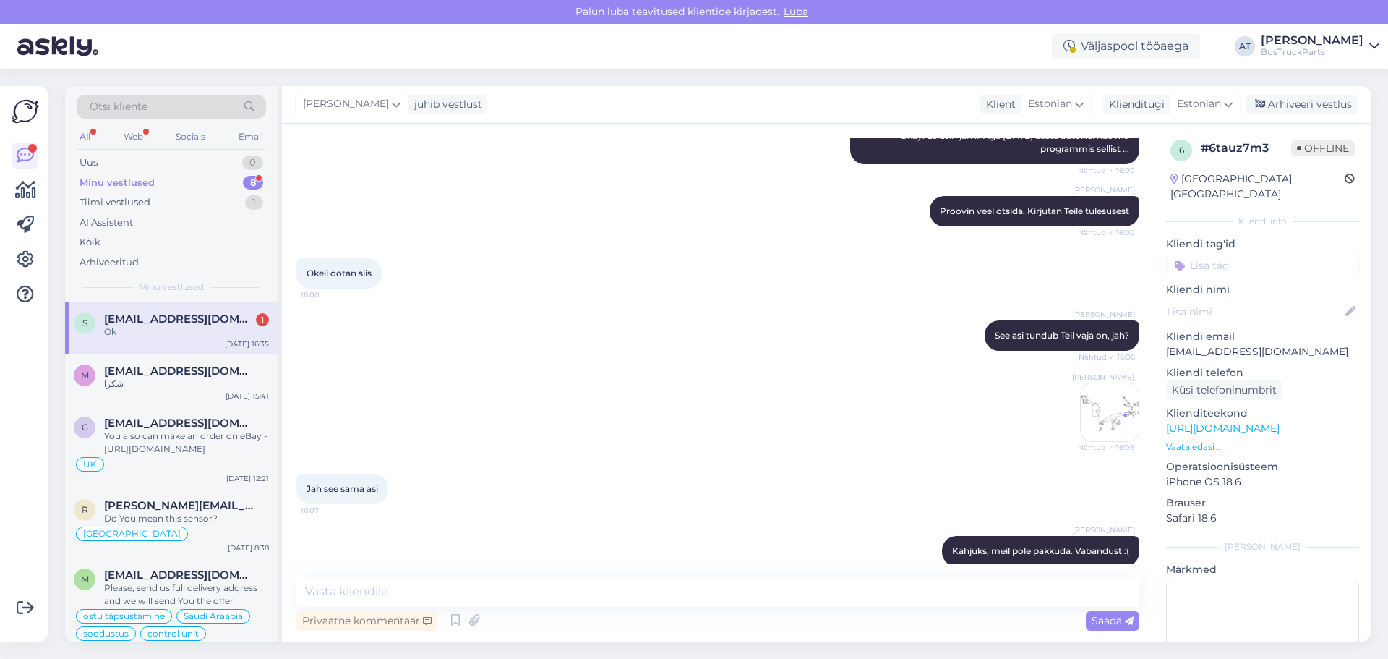
scroll to position [1213, 0]
